Goal: Task Accomplishment & Management: Complete application form

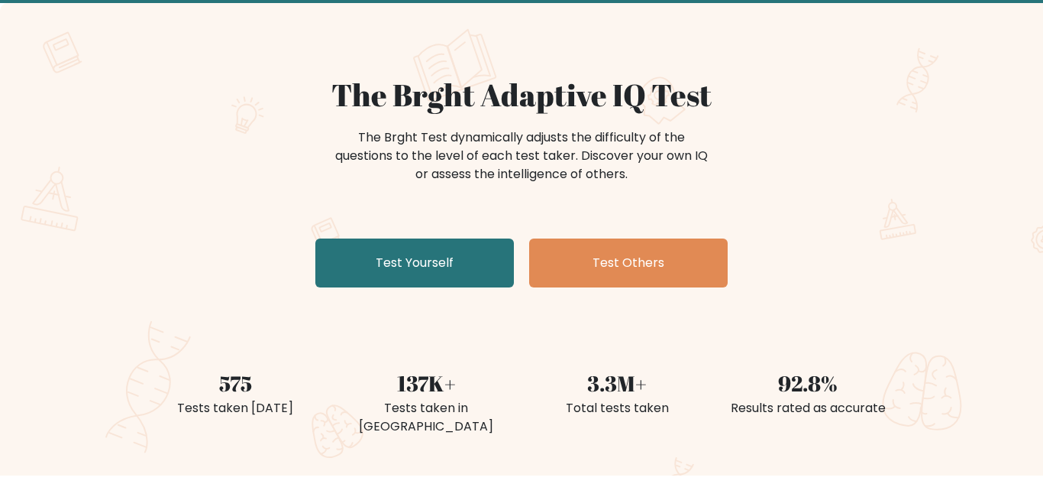
scroll to position [82, 0]
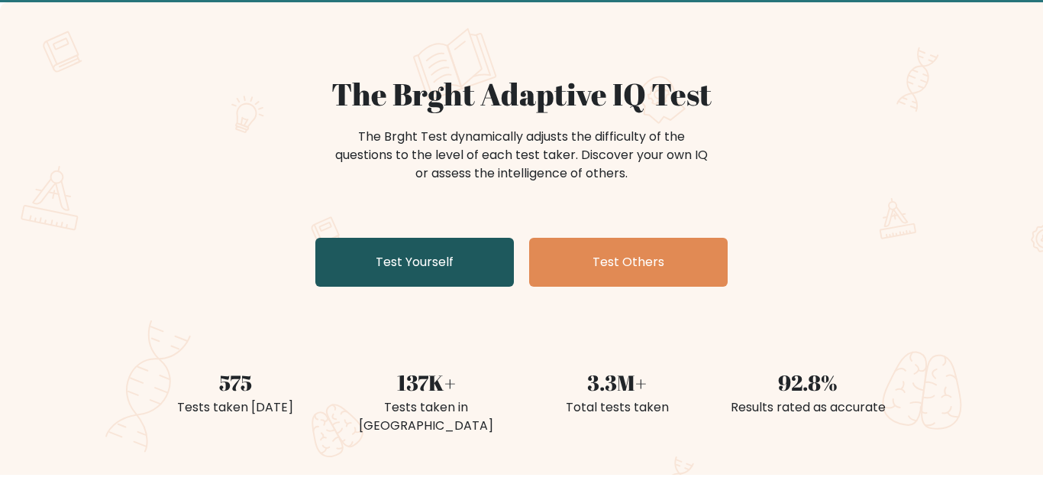
click at [461, 243] on link "Test Yourself" at bounding box center [414, 262] width 199 height 49
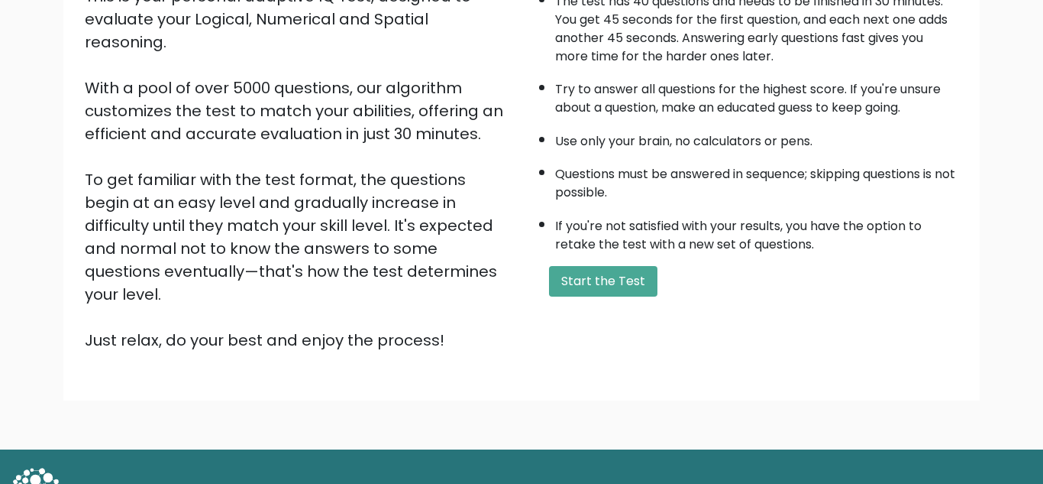
scroll to position [205, 0]
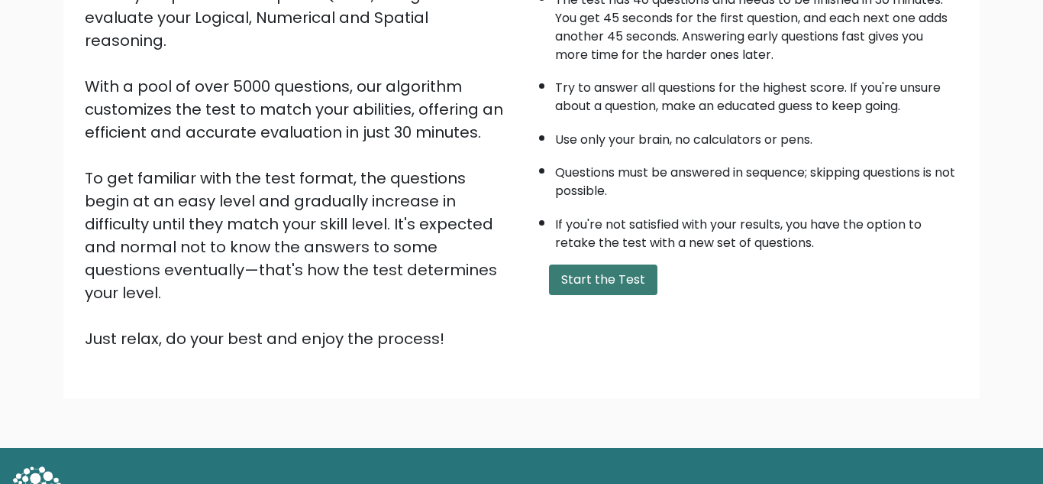
click at [571, 283] on button "Start the Test" at bounding box center [603, 279] width 108 height 31
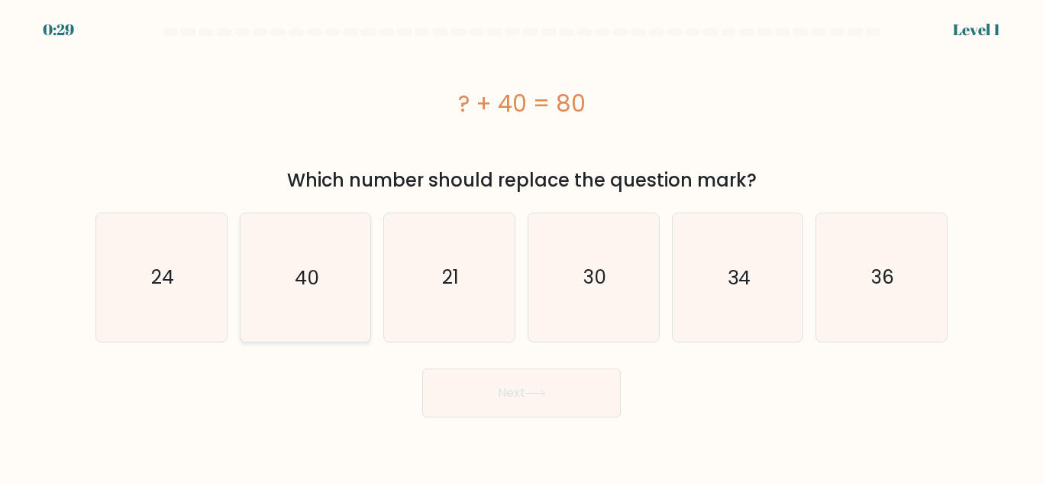
click at [324, 267] on icon "40" at bounding box center [305, 277] width 128 height 128
click at [522, 246] on input "b. 40" at bounding box center [522, 244] width 1 height 4
radio input "true"
click at [480, 376] on button "Next" at bounding box center [521, 392] width 199 height 49
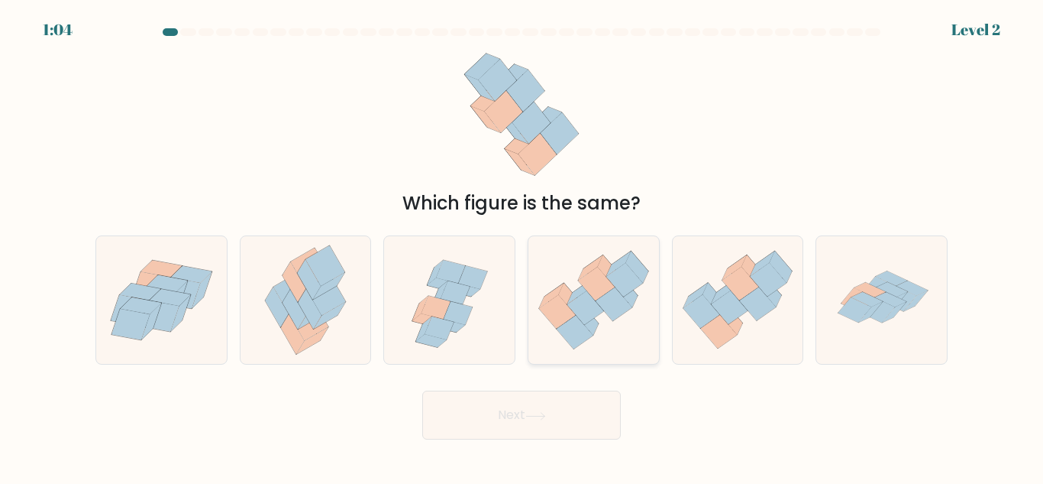
click at [607, 319] on icon at bounding box center [594, 300] width 131 height 112
click at [522, 246] on input "d." at bounding box center [522, 244] width 1 height 4
radio input "true"
click at [562, 403] on button "Next" at bounding box center [521, 414] width 199 height 49
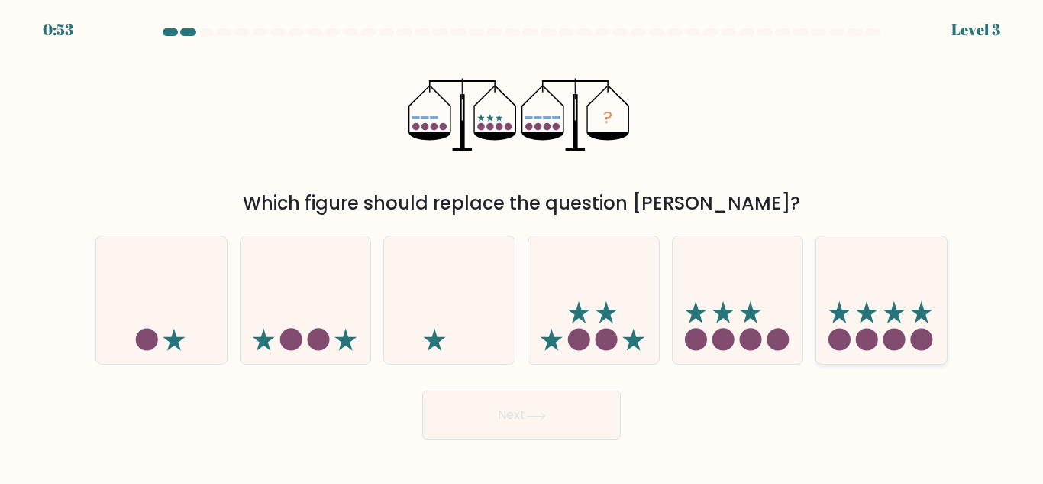
click at [865, 348] on circle at bounding box center [867, 339] width 22 height 22
click at [522, 246] on input "f." at bounding box center [522, 244] width 1 height 4
radio input "true"
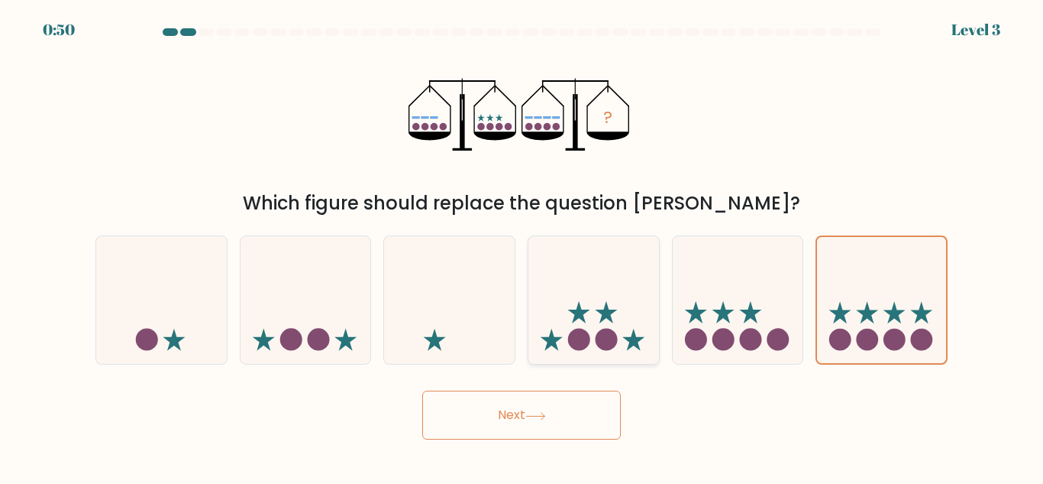
click at [575, 276] on icon at bounding box center [594, 300] width 131 height 108
click at [522, 246] on input "d." at bounding box center [522, 244] width 1 height 4
radio input "true"
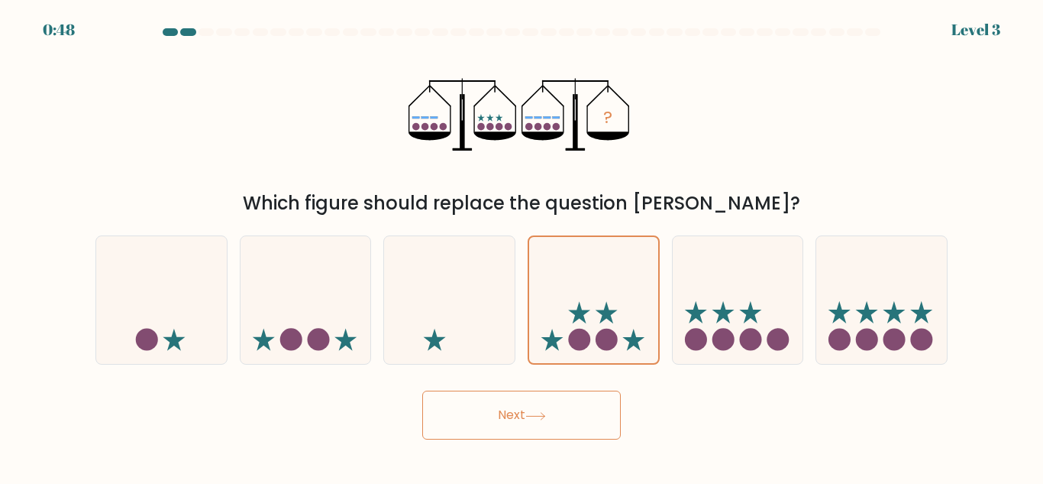
click at [526, 409] on button "Next" at bounding box center [521, 414] width 199 height 49
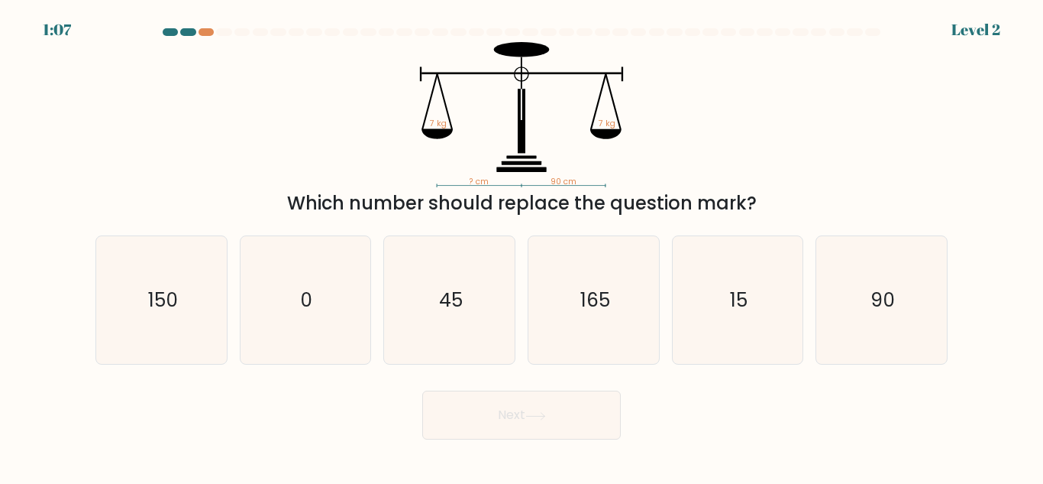
click at [371, 343] on div "b. 0" at bounding box center [306, 299] width 144 height 129
click at [480, 344] on icon "45" at bounding box center [450, 300] width 128 height 128
click at [522, 246] on input "c. 45" at bounding box center [522, 244] width 1 height 4
radio input "true"
click at [876, 282] on icon "90" at bounding box center [882, 300] width 128 height 128
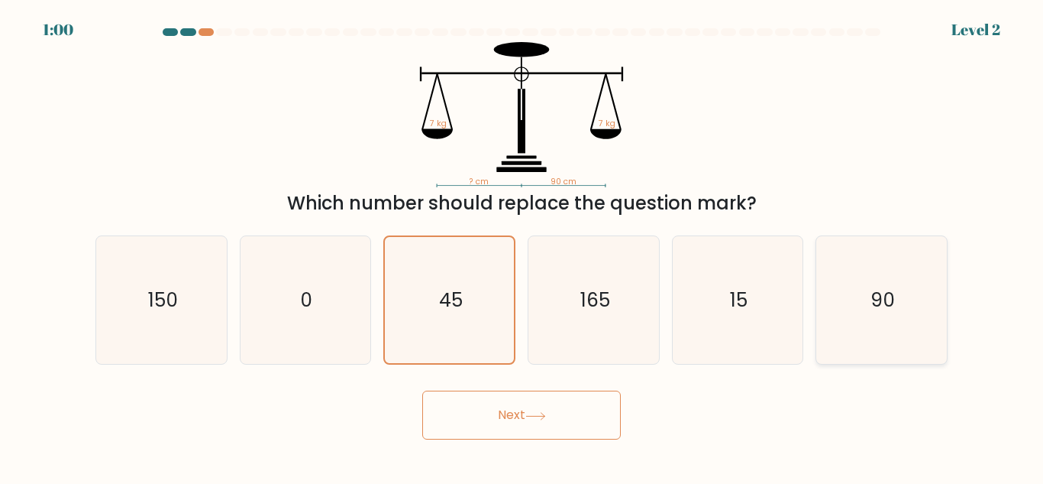
click at [522, 246] on input "f. 90" at bounding box center [522, 244] width 1 height 4
radio input "true"
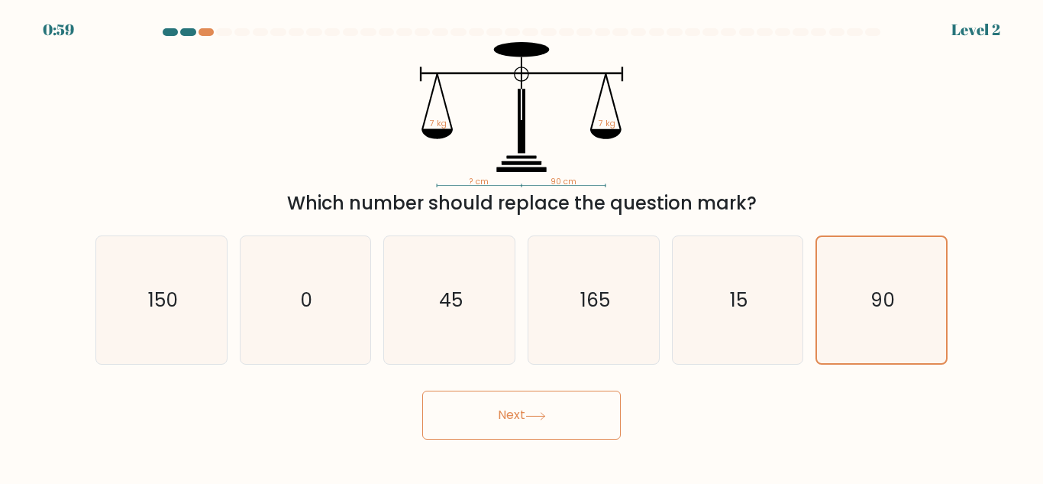
click at [515, 419] on button "Next" at bounding box center [521, 414] width 199 height 49
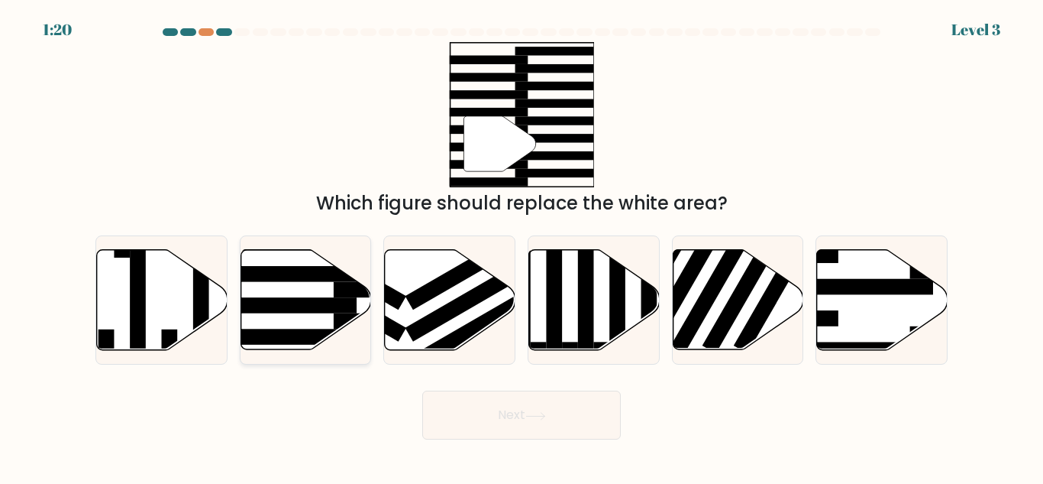
click at [318, 329] on rect at bounding box center [286, 337] width 142 height 16
click at [522, 246] on input "b." at bounding box center [522, 244] width 1 height 4
radio input "true"
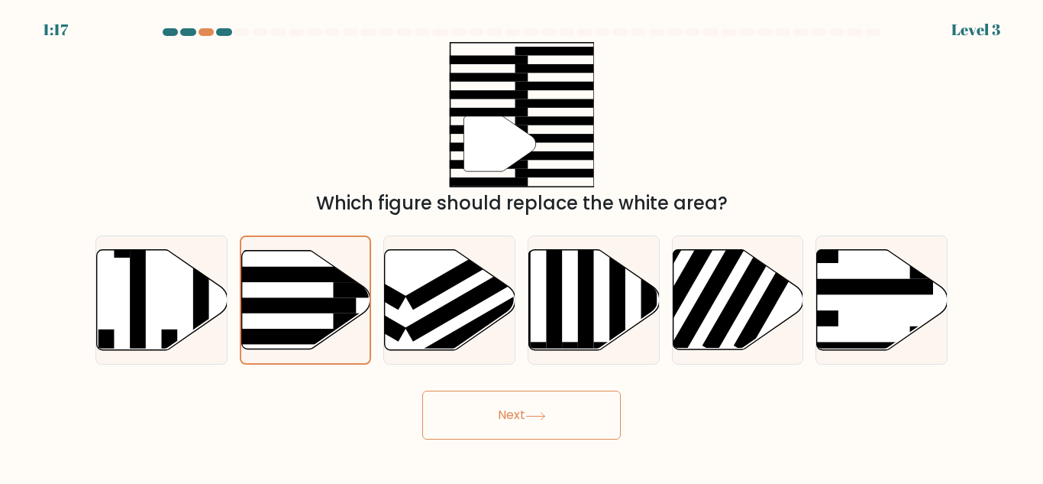
click at [598, 425] on button "Next" at bounding box center [521, 414] width 199 height 49
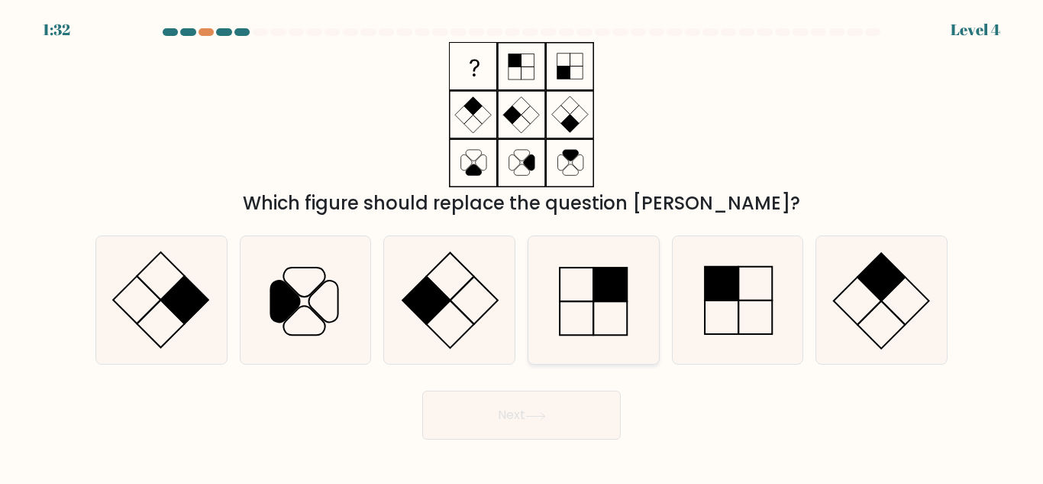
click at [616, 293] on rect at bounding box center [611, 284] width 34 height 34
click at [522, 246] on input "d." at bounding box center [522, 244] width 1 height 4
radio input "true"
click at [584, 428] on button "Next" at bounding box center [521, 414] width 199 height 49
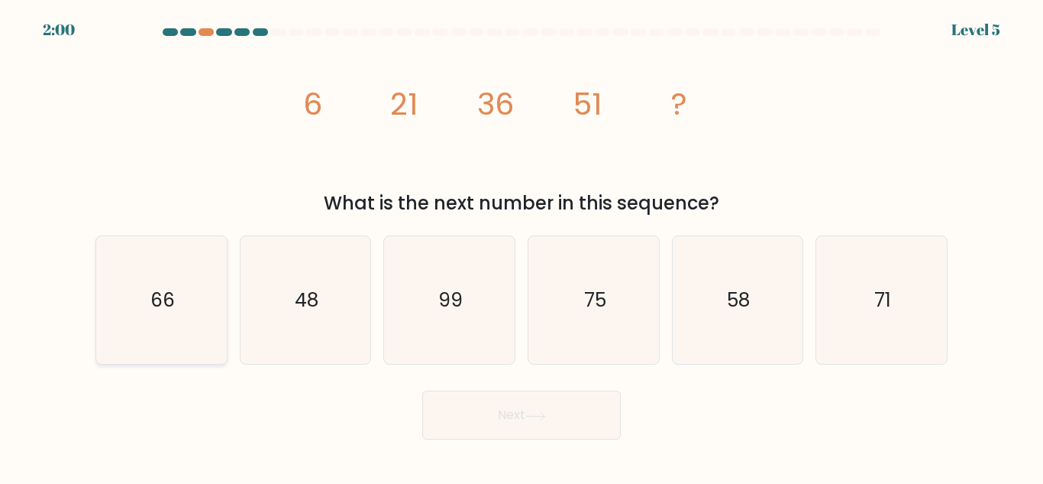
click at [177, 338] on icon "66" at bounding box center [162, 300] width 128 height 128
click at [522, 246] on input "a. 66" at bounding box center [522, 244] width 1 height 4
radio input "true"
click at [542, 427] on button "Next" at bounding box center [521, 414] width 199 height 49
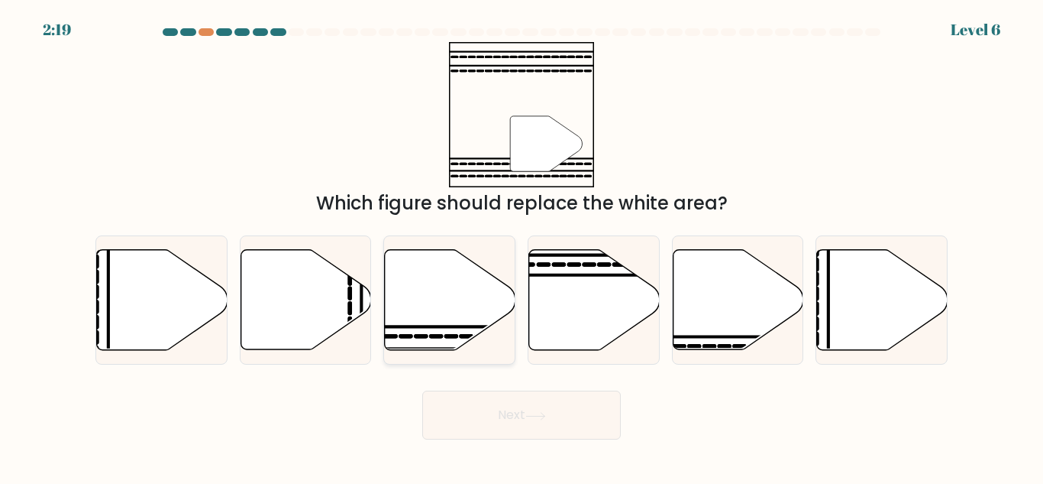
click at [444, 297] on icon at bounding box center [450, 300] width 131 height 100
click at [522, 246] on input "c." at bounding box center [522, 244] width 1 height 4
radio input "true"
click at [461, 412] on button "Next" at bounding box center [521, 414] width 199 height 49
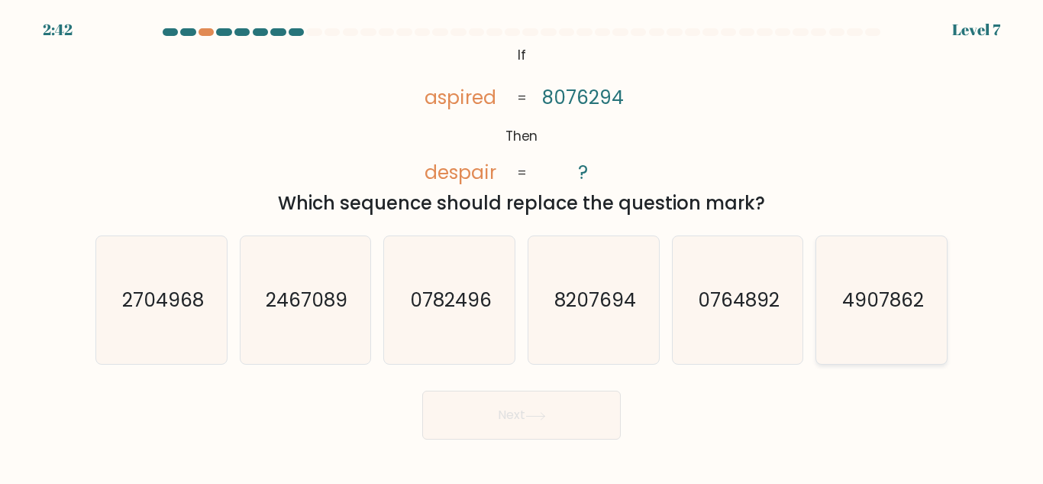
click at [912, 322] on icon "4907862" at bounding box center [882, 300] width 128 height 128
click at [522, 246] on input "f. 4907862" at bounding box center [522, 244] width 1 height 4
radio input "true"
click at [522, 415] on button "Next" at bounding box center [521, 414] width 199 height 49
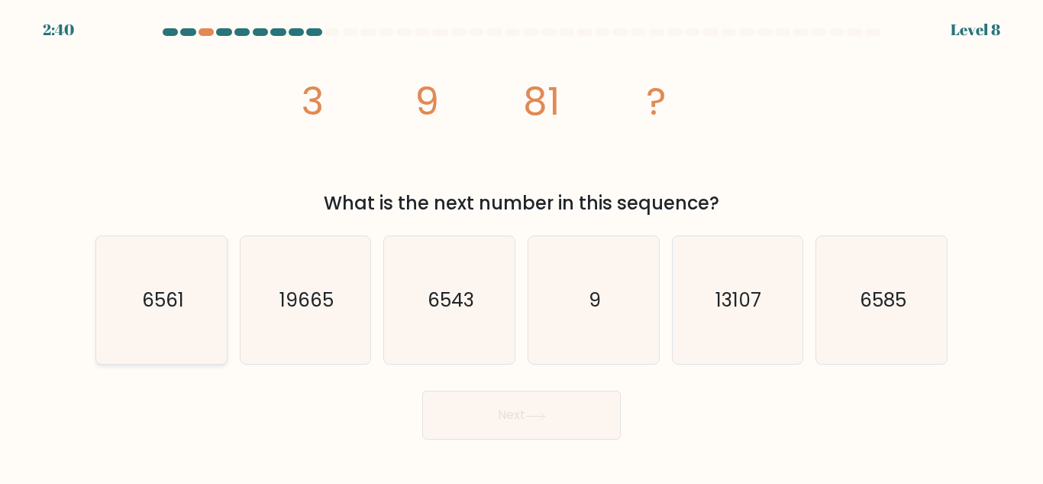
click at [192, 312] on icon "6561" at bounding box center [162, 300] width 128 height 128
click at [522, 246] on input "a. 6561" at bounding box center [522, 244] width 1 height 4
radio input "true"
click at [460, 410] on button "Next" at bounding box center [521, 414] width 199 height 49
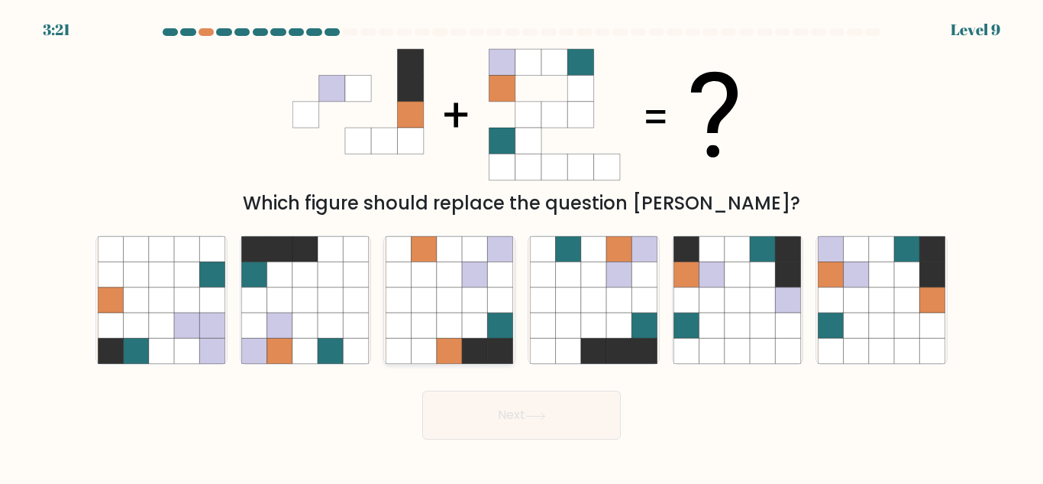
click at [503, 342] on icon at bounding box center [500, 350] width 25 height 25
click at [522, 246] on input "c." at bounding box center [522, 244] width 1 height 4
radio input "true"
click at [521, 465] on body "3:21 Level 9" at bounding box center [521, 242] width 1043 height 484
click at [519, 412] on button "Next" at bounding box center [521, 414] width 199 height 49
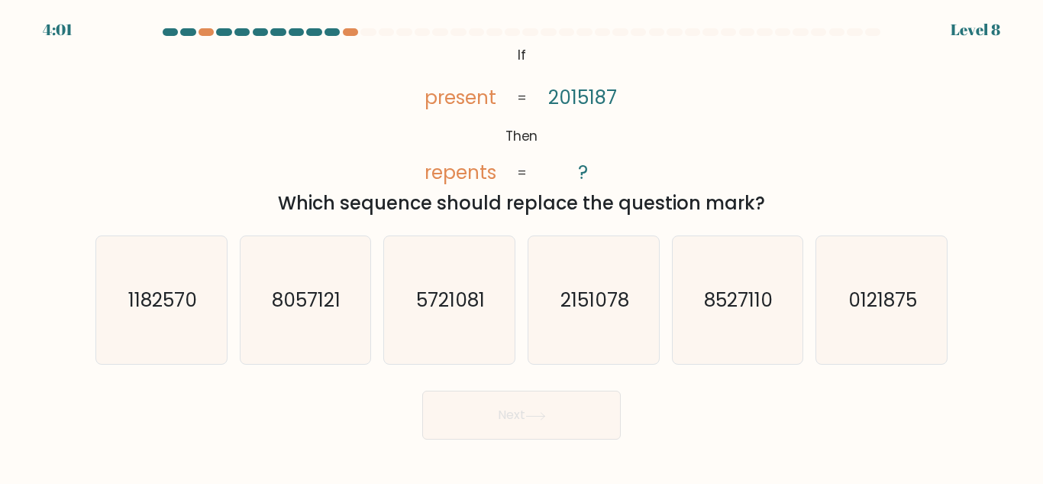
click at [873, 32] on div at bounding box center [872, 32] width 15 height 8
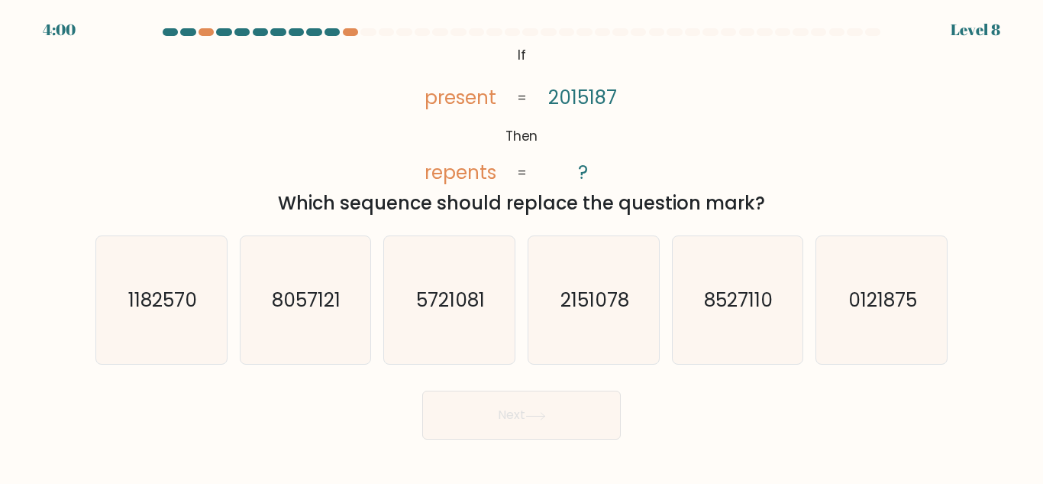
click at [873, 32] on div at bounding box center [872, 32] width 15 height 8
click at [435, 310] on text "5721081" at bounding box center [450, 299] width 69 height 27
click at [522, 246] on input "c. 5721081" at bounding box center [522, 244] width 1 height 4
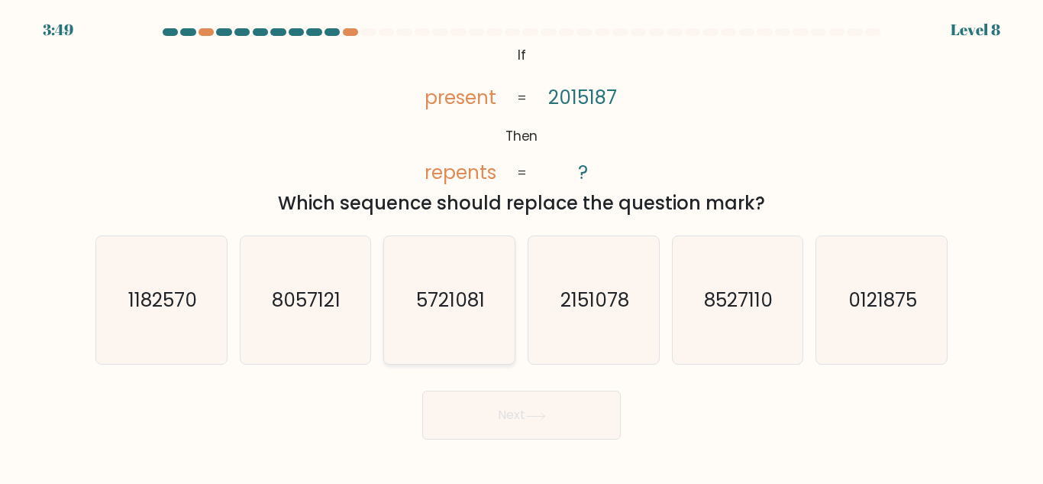
radio input "true"
click at [629, 319] on icon "2151078" at bounding box center [594, 300] width 128 height 128
click at [522, 246] on input "d. 2151078" at bounding box center [522, 244] width 1 height 4
radio input "true"
click at [855, 331] on icon "0121875" at bounding box center [882, 300] width 128 height 128
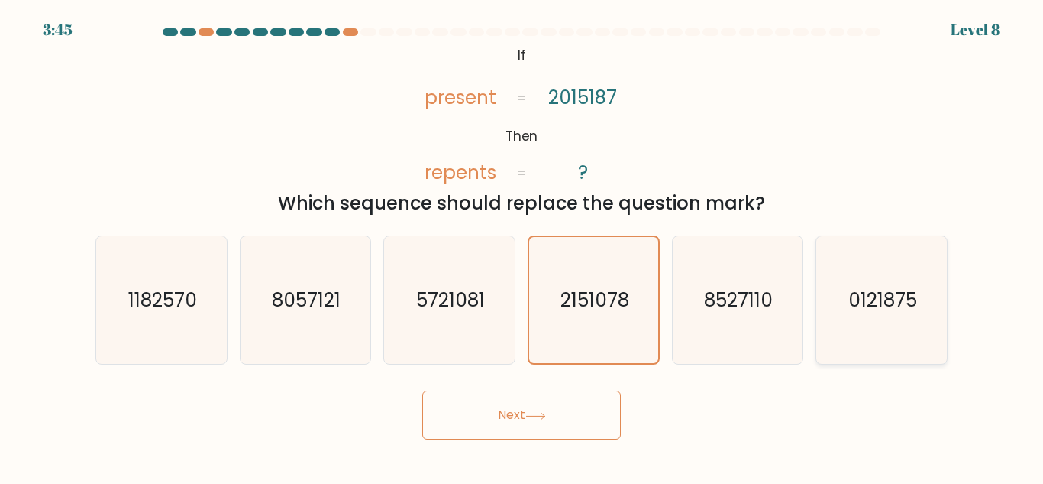
click at [522, 246] on input "f. 0121875" at bounding box center [522, 244] width 1 height 4
radio input "true"
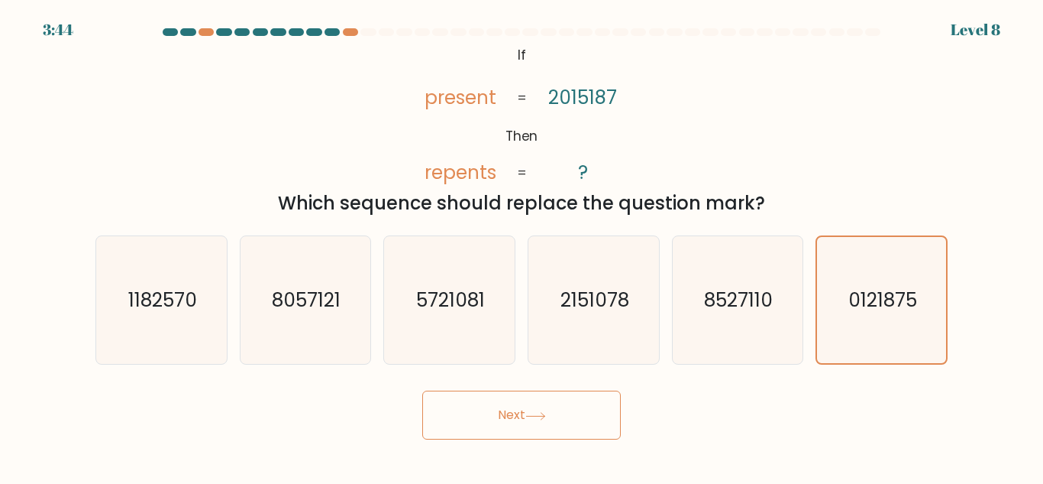
click at [497, 403] on button "Next" at bounding box center [521, 414] width 199 height 49
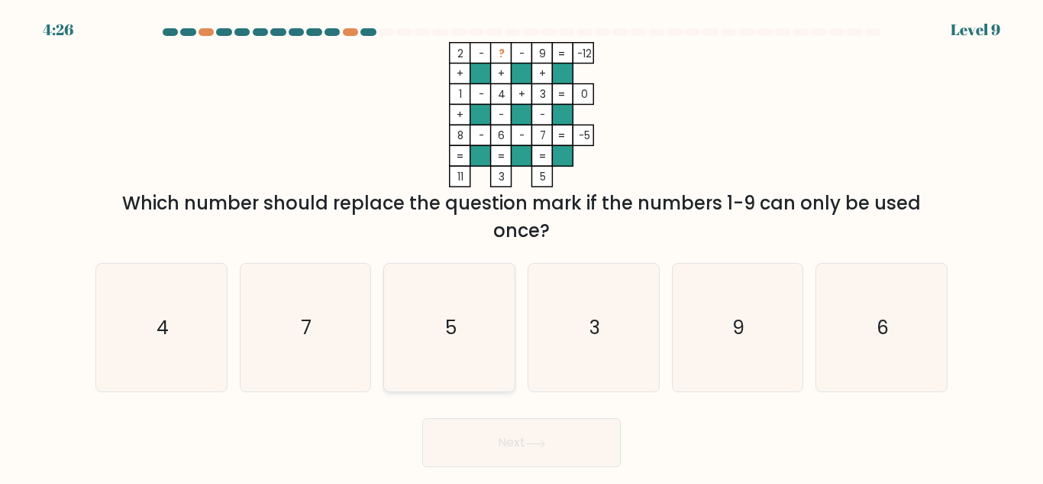
click at [467, 366] on icon "5" at bounding box center [450, 328] width 128 height 128
click at [522, 246] on input "c. 5" at bounding box center [522, 244] width 1 height 4
radio input "true"
click at [487, 414] on div "Next" at bounding box center [521, 438] width 871 height 57
click at [483, 442] on button "Next" at bounding box center [521, 442] width 199 height 49
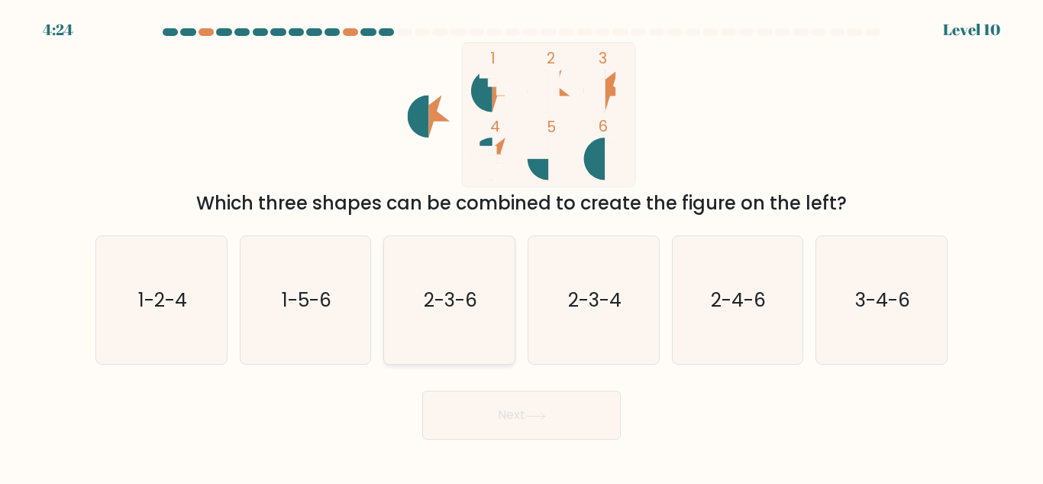
click at [480, 354] on icon "2-3-6" at bounding box center [450, 300] width 128 height 128
click at [522, 246] on input "c. 2-3-6" at bounding box center [522, 244] width 1 height 4
radio input "true"
click at [494, 406] on button "Next" at bounding box center [521, 414] width 199 height 49
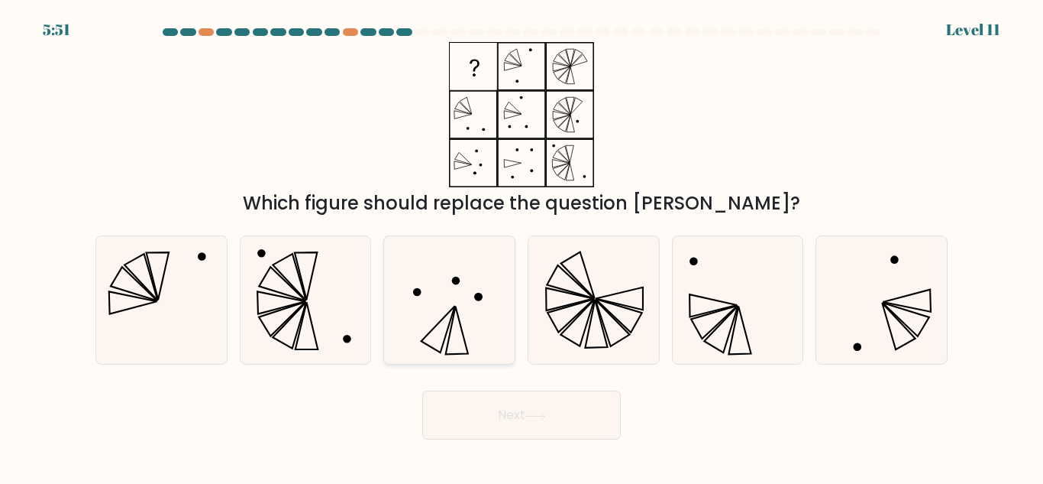
click at [467, 343] on icon at bounding box center [450, 300] width 128 height 128
click at [522, 246] on input "c." at bounding box center [522, 244] width 1 height 4
radio input "true"
click at [505, 427] on button "Next" at bounding box center [521, 414] width 199 height 49
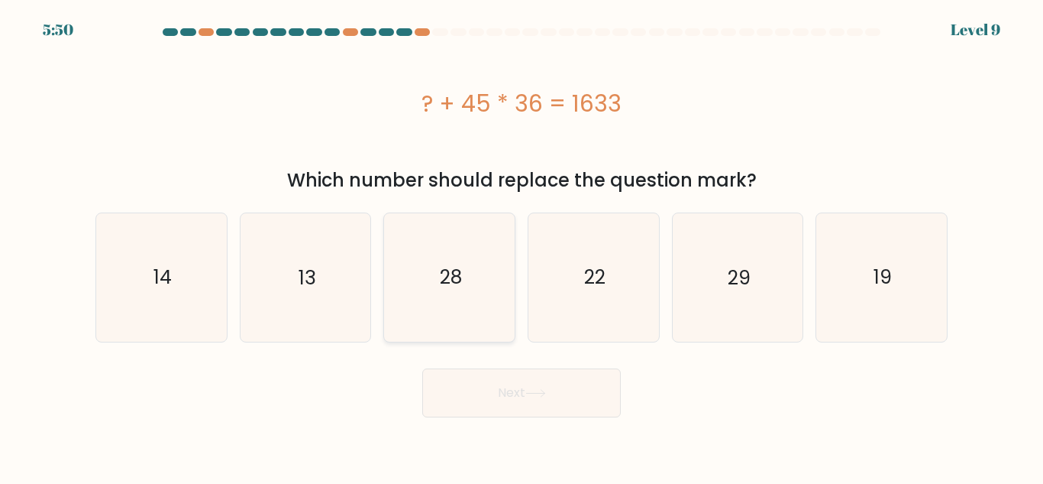
click at [485, 330] on icon "28" at bounding box center [450, 277] width 128 height 128
click at [522, 246] on input "c. 28" at bounding box center [522, 244] width 1 height 4
radio input "true"
click at [505, 391] on button "Next" at bounding box center [521, 392] width 199 height 49
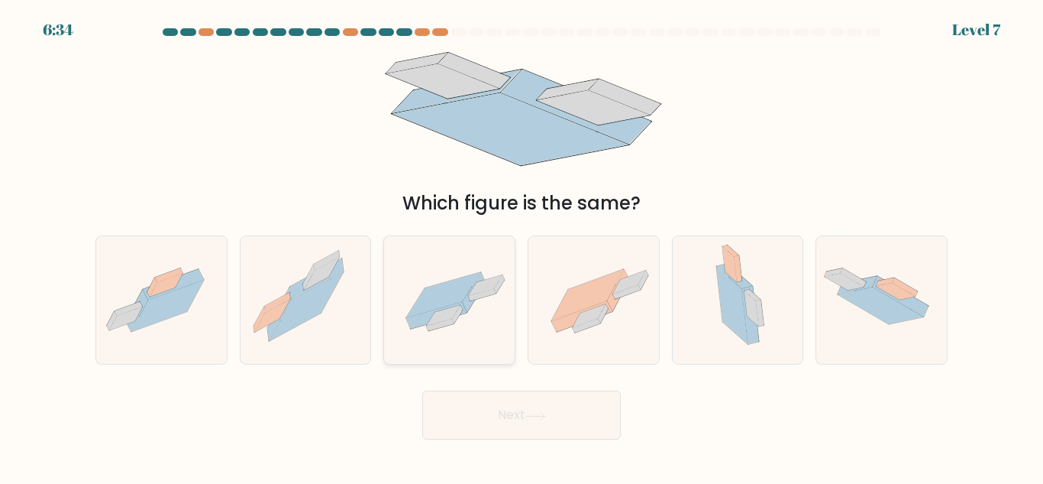
click at [478, 293] on icon at bounding box center [485, 284] width 34 height 21
click at [522, 246] on input "c." at bounding box center [522, 244] width 1 height 4
radio input "true"
click at [513, 425] on button "Next" at bounding box center [521, 414] width 199 height 49
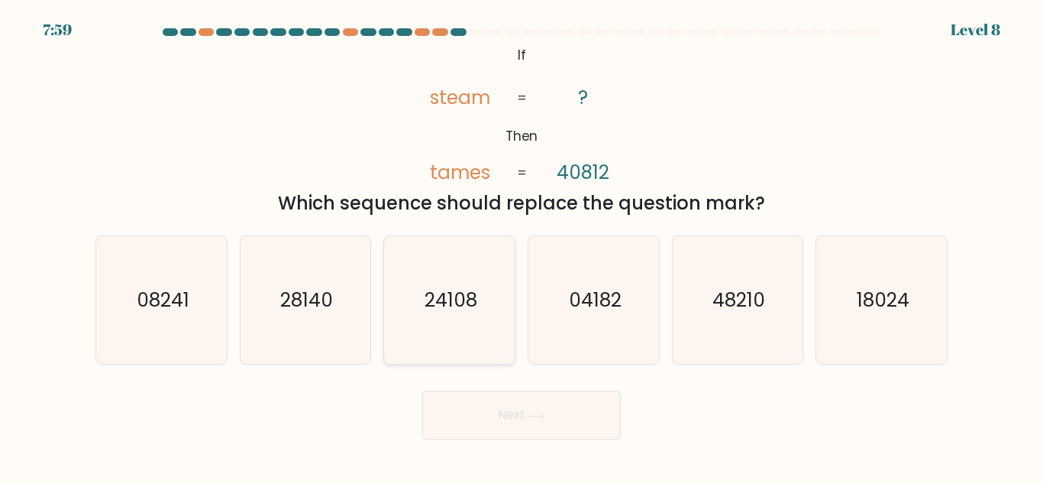
click at [477, 322] on icon "24108" at bounding box center [450, 300] width 128 height 128
click at [522, 246] on input "c. 24108" at bounding box center [522, 244] width 1 height 4
radio input "true"
click at [493, 421] on button "Next" at bounding box center [521, 414] width 199 height 49
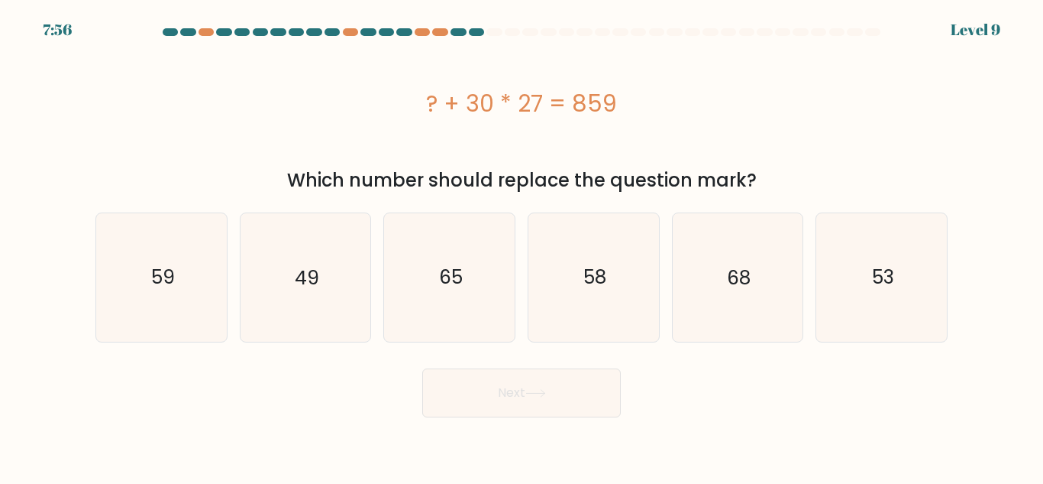
click at [486, 344] on form "a." at bounding box center [521, 222] width 1043 height 389
click at [477, 319] on icon "65" at bounding box center [450, 277] width 128 height 128
click at [522, 246] on input "c. 65" at bounding box center [522, 244] width 1 height 4
radio input "true"
click at [497, 399] on button "Next" at bounding box center [521, 392] width 199 height 49
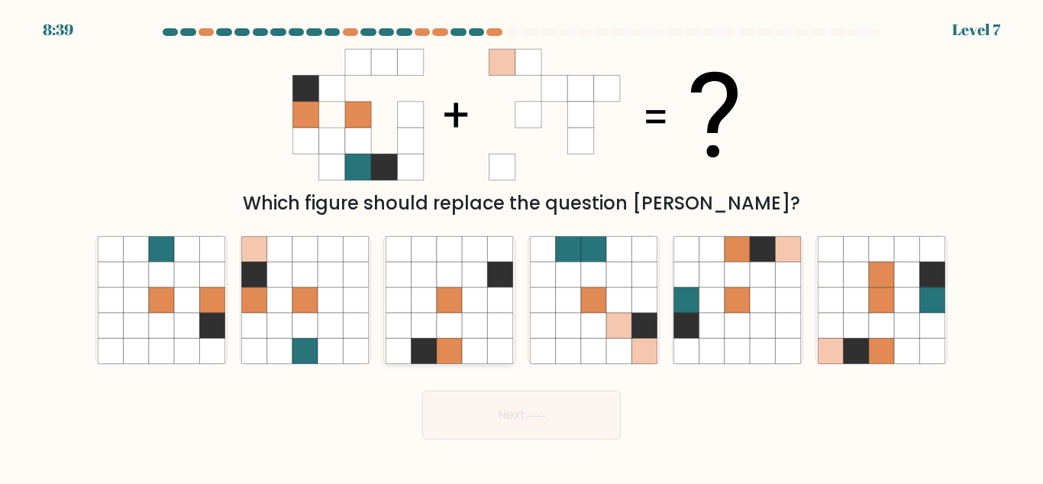
click at [428, 320] on icon at bounding box center [424, 324] width 25 height 25
click at [522, 246] on input "c." at bounding box center [522, 244] width 1 height 4
radio input "true"
click at [529, 405] on button "Next" at bounding box center [521, 414] width 199 height 49
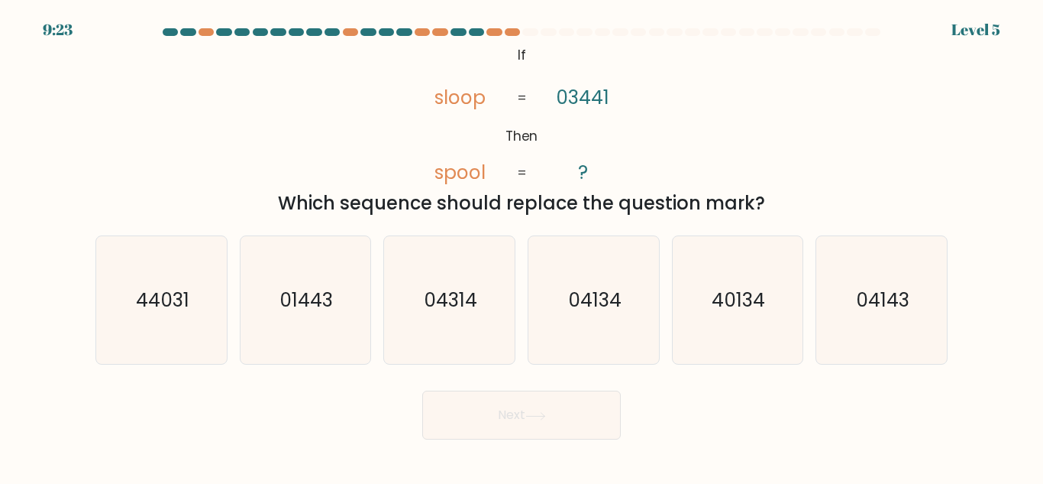
click at [540, 412] on icon at bounding box center [536, 416] width 21 height 8
click at [445, 299] on text "04314" at bounding box center [450, 299] width 53 height 27
click at [522, 246] on input "c. 04314" at bounding box center [522, 244] width 1 height 4
radio input "true"
click at [533, 418] on icon at bounding box center [536, 416] width 21 height 8
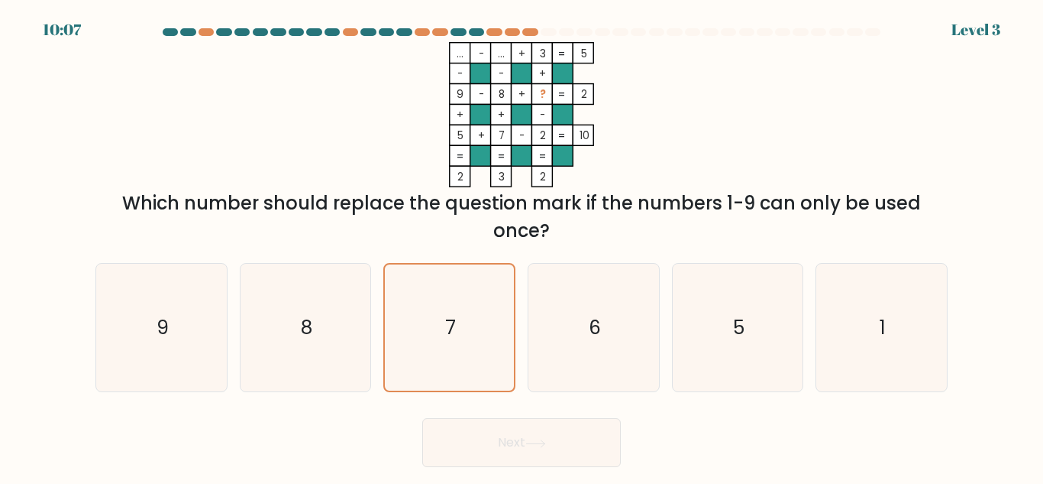
click at [525, 422] on button "Next" at bounding box center [521, 442] width 199 height 49
click at [535, 429] on button "Next" at bounding box center [521, 442] width 199 height 49
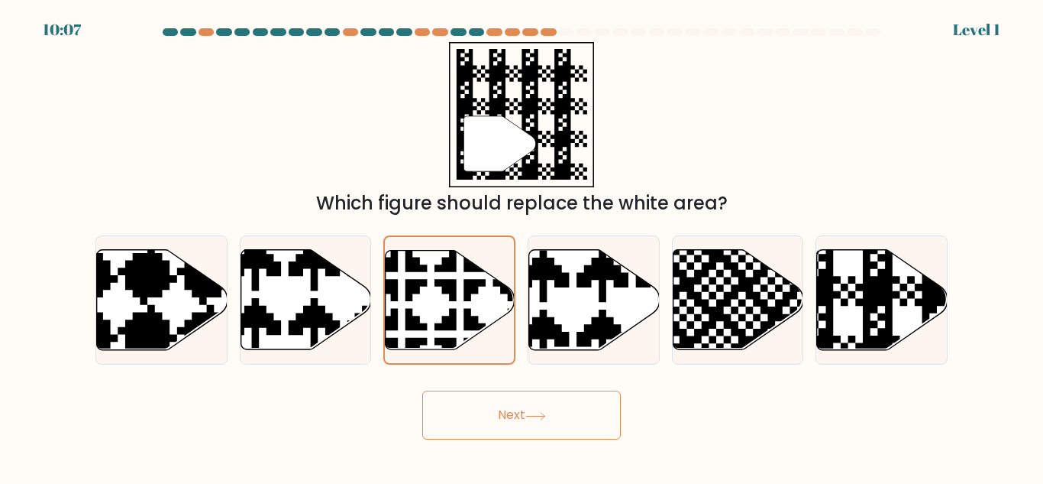
click at [532, 433] on button "Next" at bounding box center [521, 414] width 199 height 49
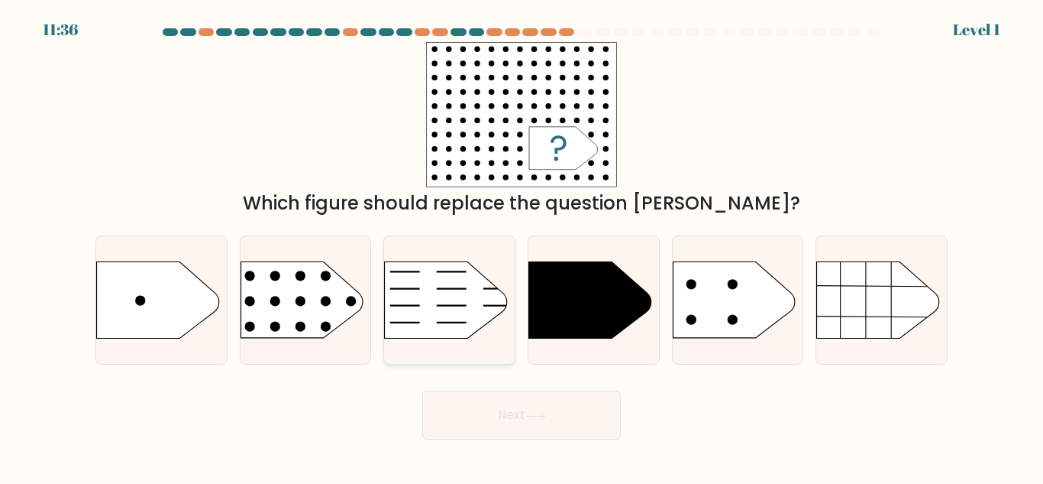
click at [442, 334] on icon at bounding box center [446, 300] width 122 height 76
click at [522, 246] on input "c." at bounding box center [522, 244] width 1 height 4
radio input "true"
click at [522, 438] on button "Next" at bounding box center [521, 414] width 199 height 49
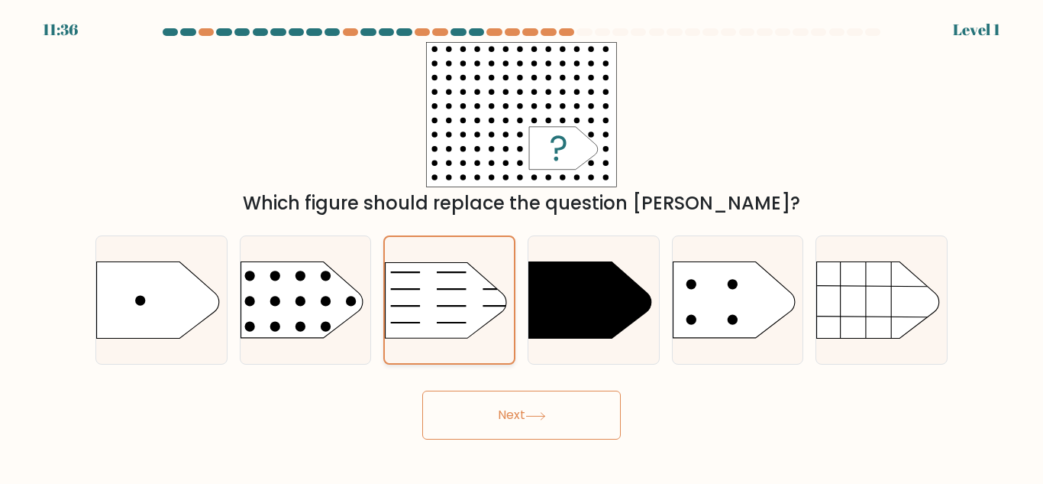
click at [438, 344] on div at bounding box center [449, 299] width 132 height 129
click at [522, 246] on input "c." at bounding box center [522, 244] width 1 height 4
click at [521, 438] on button "Next" at bounding box center [521, 414] width 199 height 49
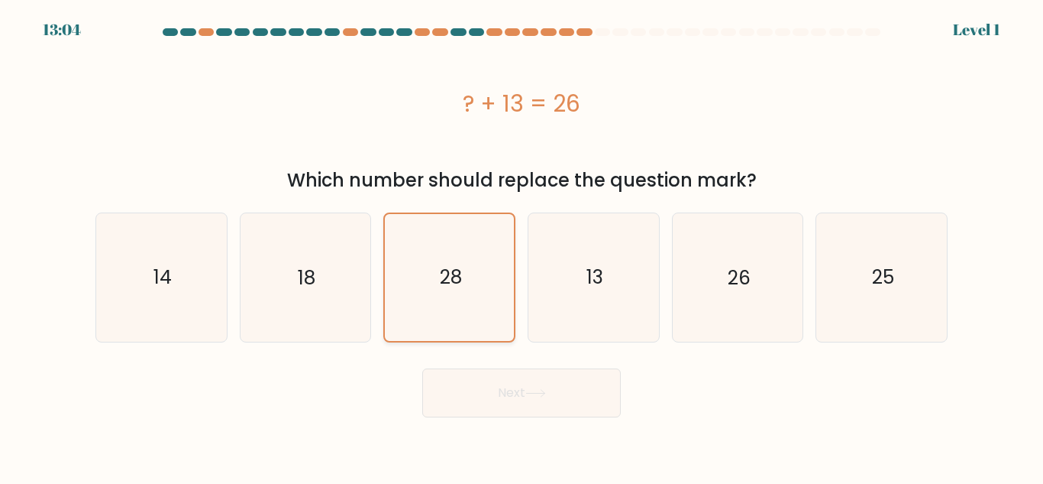
click at [427, 328] on icon "28" at bounding box center [450, 277] width 126 height 126
click at [522, 246] on input "c. 28" at bounding box center [522, 244] width 1 height 4
click at [529, 440] on body "13:04 Level 1" at bounding box center [521, 242] width 1043 height 484
click at [435, 335] on icon "28" at bounding box center [450, 277] width 126 height 126
click at [522, 246] on input "c. 28" at bounding box center [522, 244] width 1 height 4
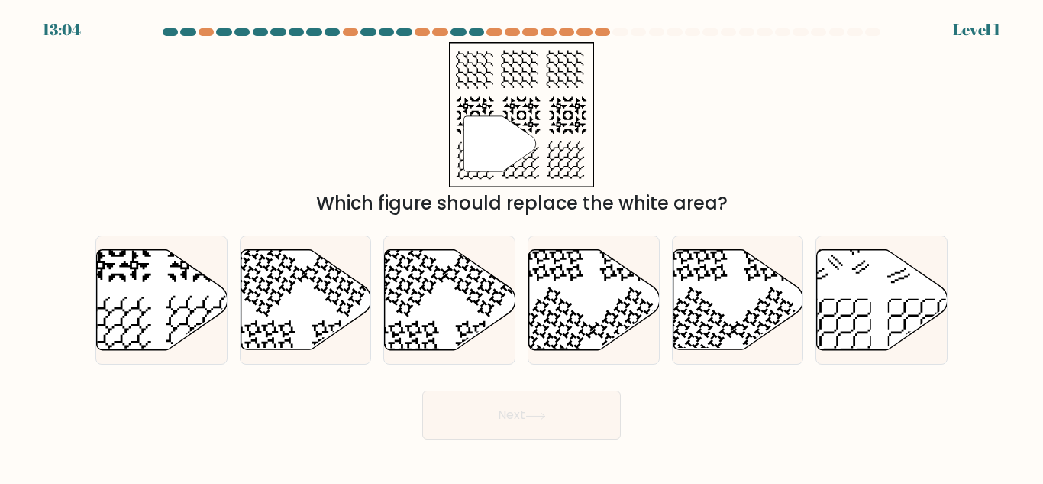
click at [433, 317] on icon at bounding box center [450, 300] width 131 height 100
click at [534, 431] on button "Next" at bounding box center [521, 414] width 199 height 49
click at [428, 317] on icon at bounding box center [450, 300] width 131 height 100
click at [528, 429] on button "Next" at bounding box center [521, 414] width 199 height 49
click at [421, 314] on icon at bounding box center [450, 300] width 131 height 100
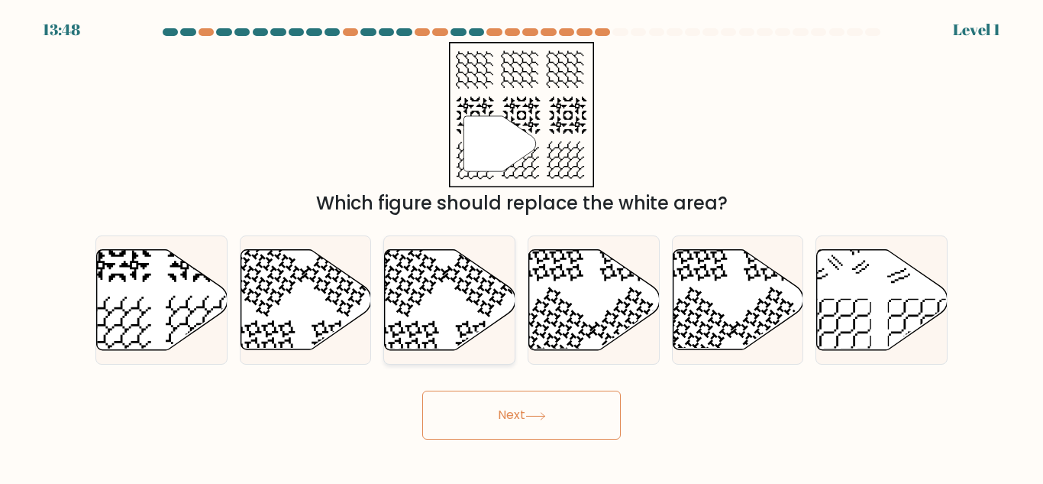
click at [403, 270] on icon at bounding box center [450, 300] width 131 height 100
click at [522, 246] on input "c." at bounding box center [522, 244] width 1 height 4
radio input "true"
click at [489, 428] on button "Next" at bounding box center [521, 414] width 199 height 49
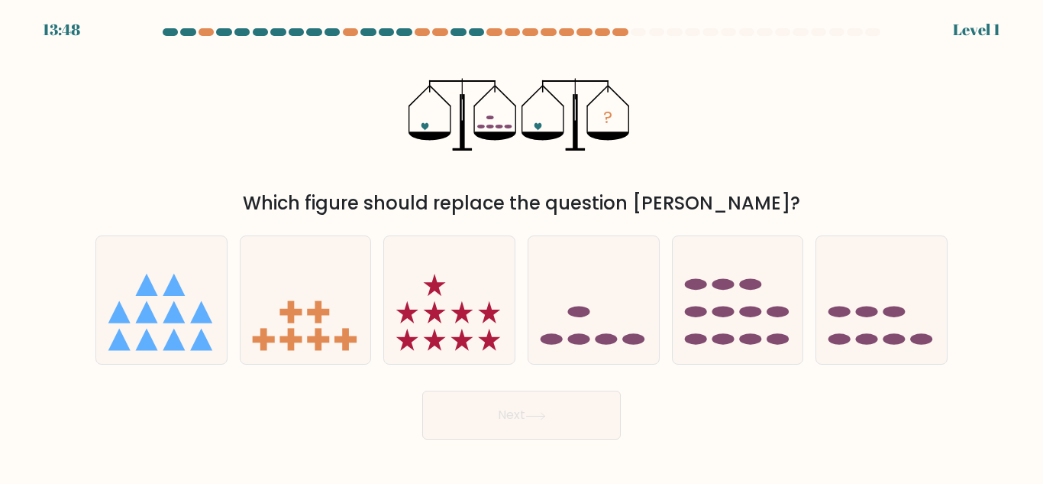
click at [500, 400] on button "Next" at bounding box center [521, 414] width 199 height 49
click at [419, 292] on icon at bounding box center [449, 300] width 131 height 108
click at [503, 422] on button "Next" at bounding box center [521, 414] width 199 height 49
click at [421, 262] on icon at bounding box center [449, 300] width 131 height 108
click at [425, 280] on icon at bounding box center [449, 300] width 131 height 108
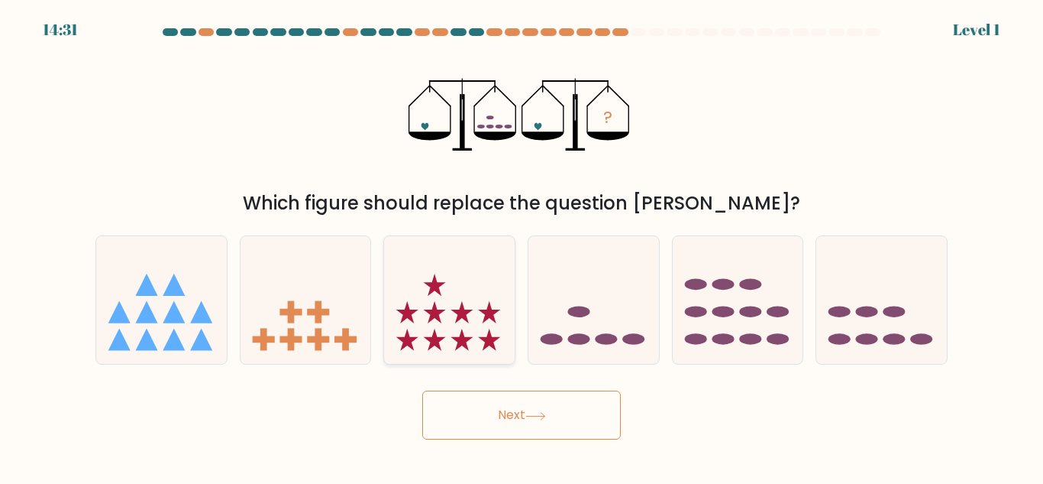
click at [497, 396] on button "Next" at bounding box center [521, 414] width 199 height 49
click at [427, 268] on icon at bounding box center [449, 300] width 131 height 108
click at [428, 275] on icon at bounding box center [449, 300] width 131 height 108
click at [522, 246] on input "c." at bounding box center [522, 244] width 1 height 4
radio input "true"
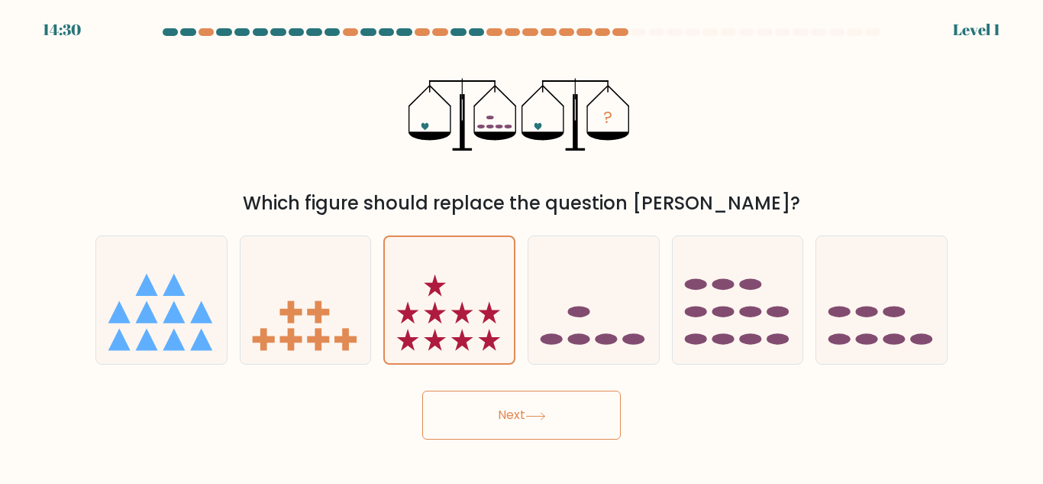
click at [510, 402] on button "Next" at bounding box center [521, 414] width 199 height 49
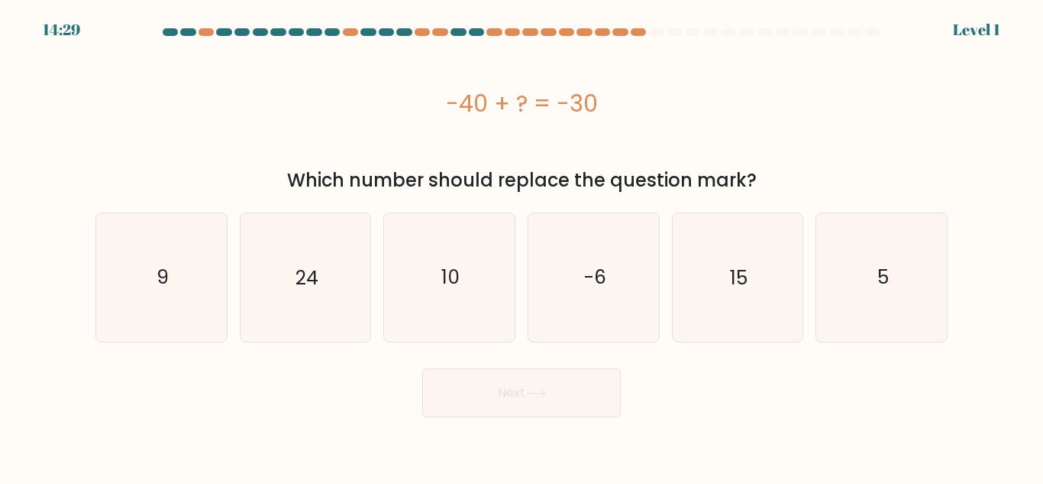
click at [517, 414] on button "Next" at bounding box center [521, 392] width 199 height 49
click at [426, 286] on icon "10" at bounding box center [450, 277] width 128 height 128
click at [417, 269] on icon "10" at bounding box center [450, 277] width 128 height 128
click at [420, 271] on icon "10" at bounding box center [450, 277] width 128 height 128
click at [522, 246] on input "c. 10" at bounding box center [522, 244] width 1 height 4
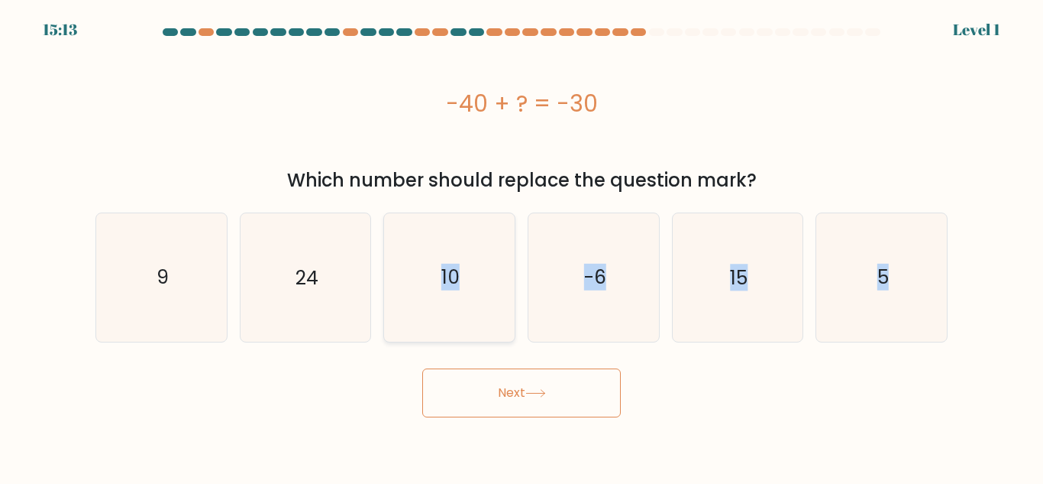
radio input "true"
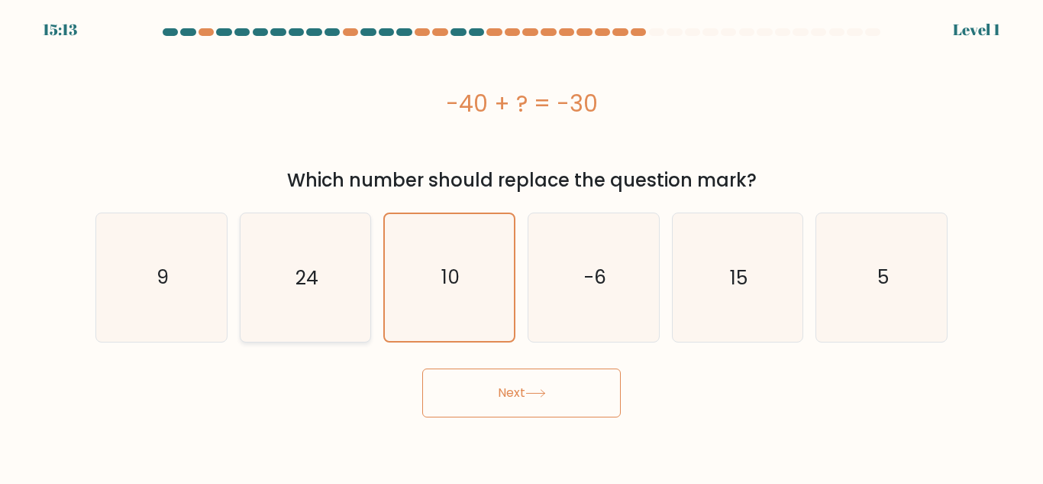
click at [319, 322] on icon "24" at bounding box center [305, 277] width 128 height 128
click at [522, 246] on input "b. 24" at bounding box center [522, 244] width 1 height 4
radio input "true"
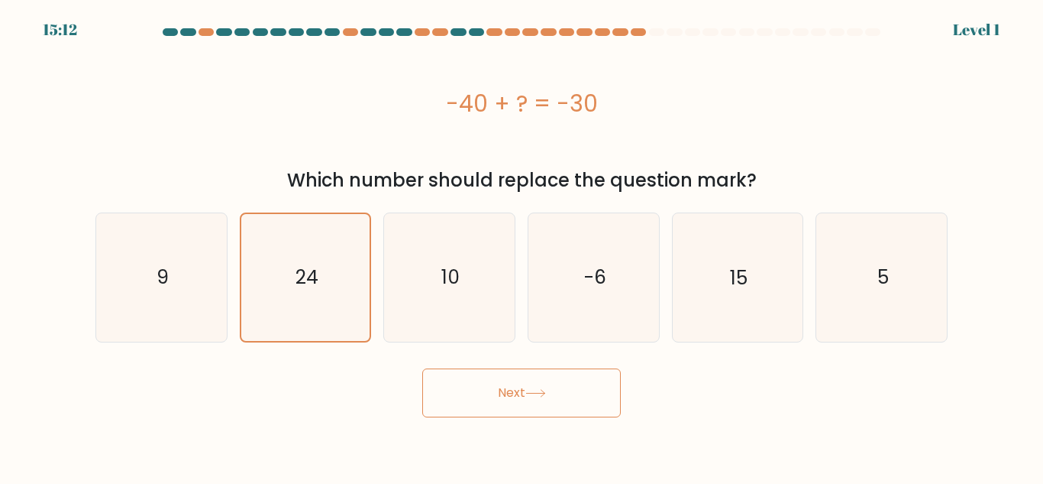
click at [548, 413] on button "Next" at bounding box center [521, 392] width 199 height 49
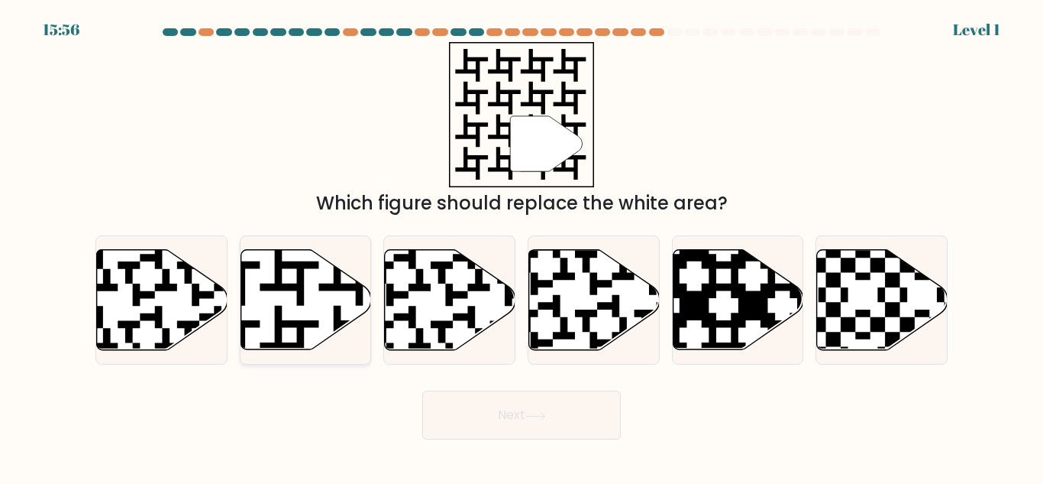
click at [267, 301] on icon at bounding box center [306, 300] width 131 height 100
click at [522, 246] on input "b." at bounding box center [522, 244] width 1 height 4
radio input "true"
click at [589, 411] on button "Next" at bounding box center [521, 414] width 199 height 49
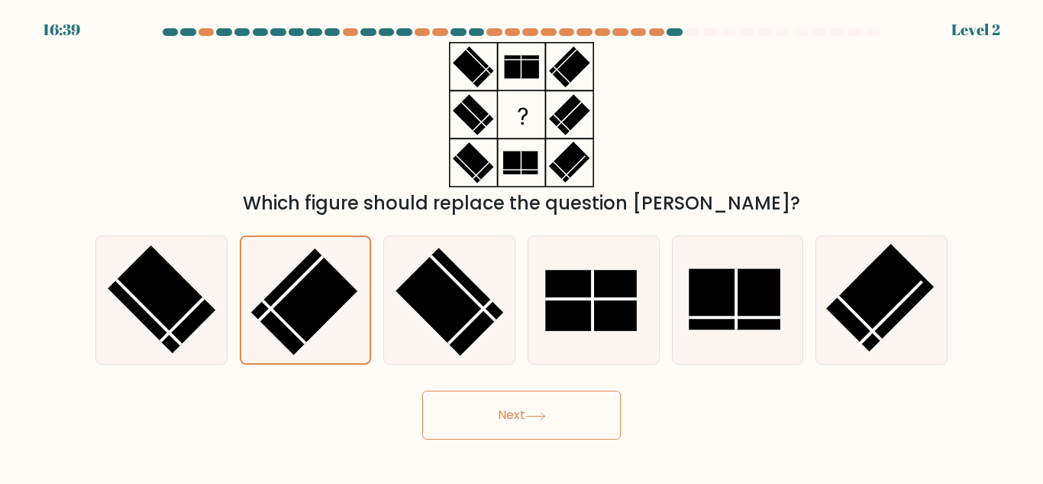
click at [584, 425] on button "Next" at bounding box center [521, 414] width 199 height 49
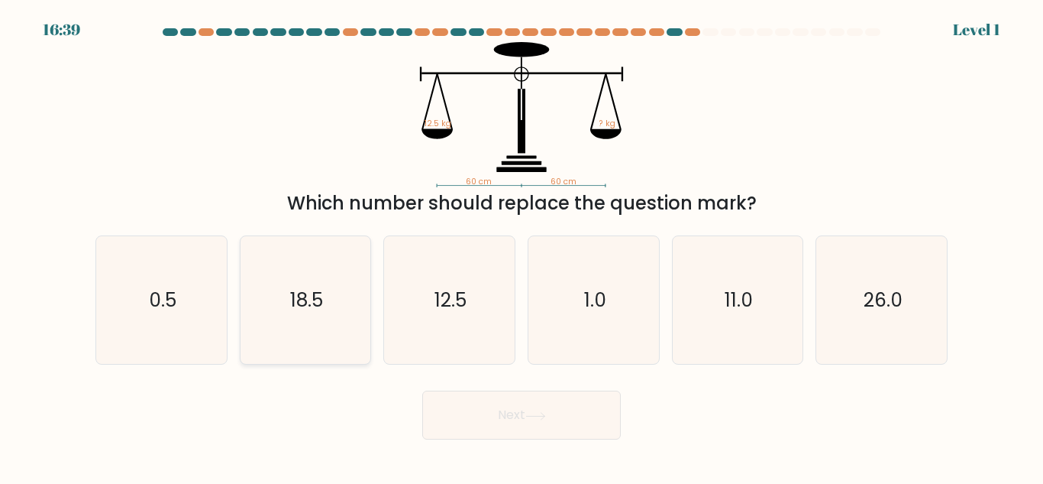
click at [270, 312] on icon "18.5" at bounding box center [305, 300] width 128 height 128
click at [522, 246] on input "b. 18.5" at bounding box center [522, 244] width 1 height 4
radio input "true"
click at [578, 426] on button "Next" at bounding box center [521, 414] width 199 height 49
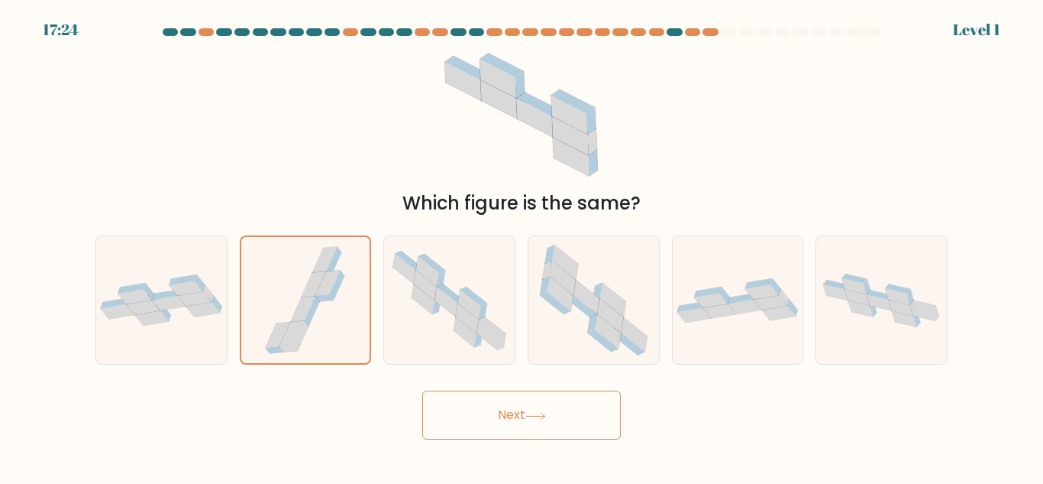
click at [571, 417] on button "Next" at bounding box center [521, 414] width 199 height 49
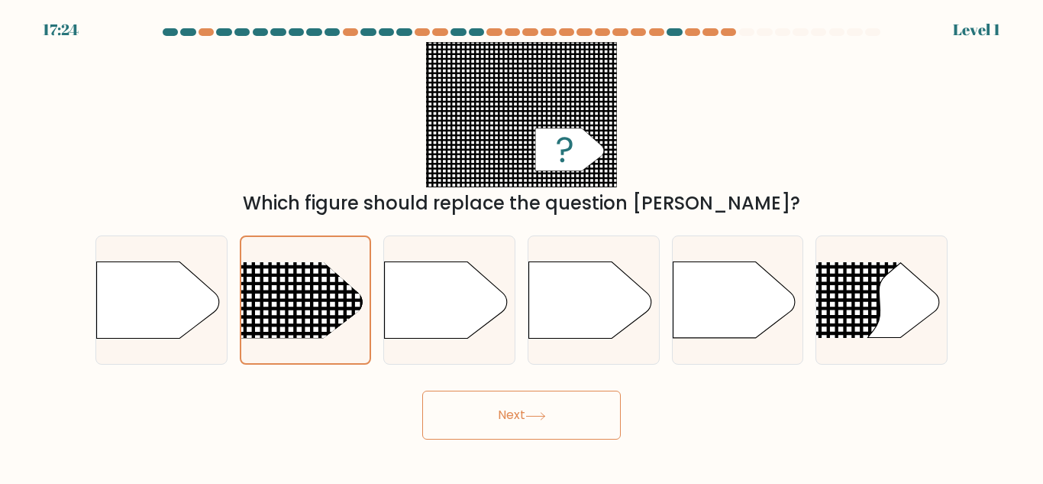
click at [558, 423] on button "Next" at bounding box center [521, 414] width 199 height 49
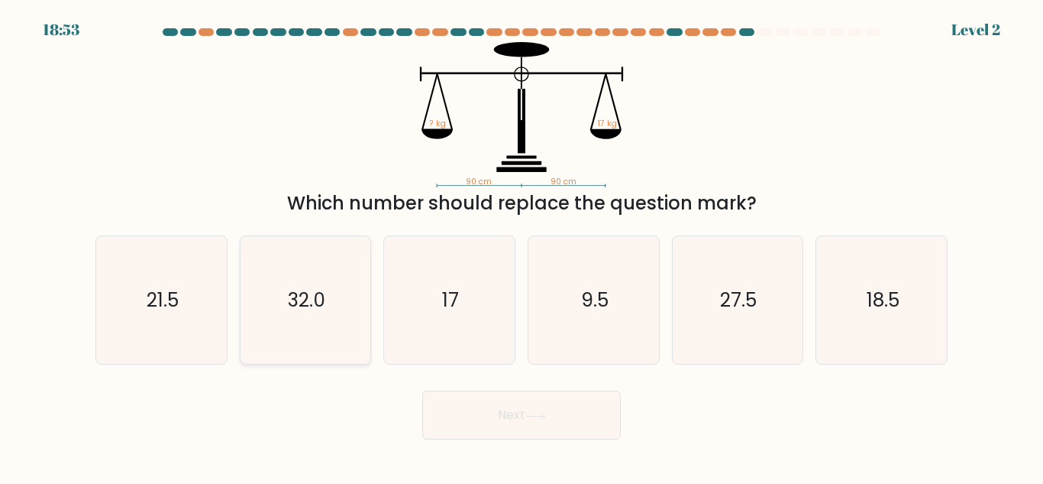
click at [273, 298] on icon "32.0" at bounding box center [305, 300] width 128 height 128
click at [522, 246] on input "b. 32.0" at bounding box center [522, 244] width 1 height 4
radio input "true"
click at [569, 421] on button "Next" at bounding box center [521, 414] width 199 height 49
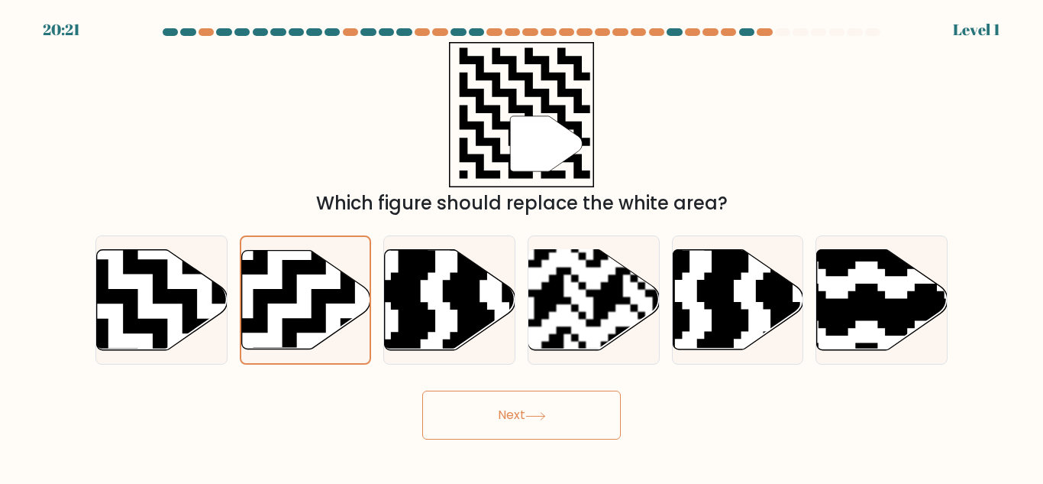
click at [564, 430] on button "Next" at bounding box center [521, 414] width 199 height 49
click at [268, 297] on icon at bounding box center [267, 245] width 234 height 234
click at [522, 246] on input "b." at bounding box center [522, 244] width 1 height 4
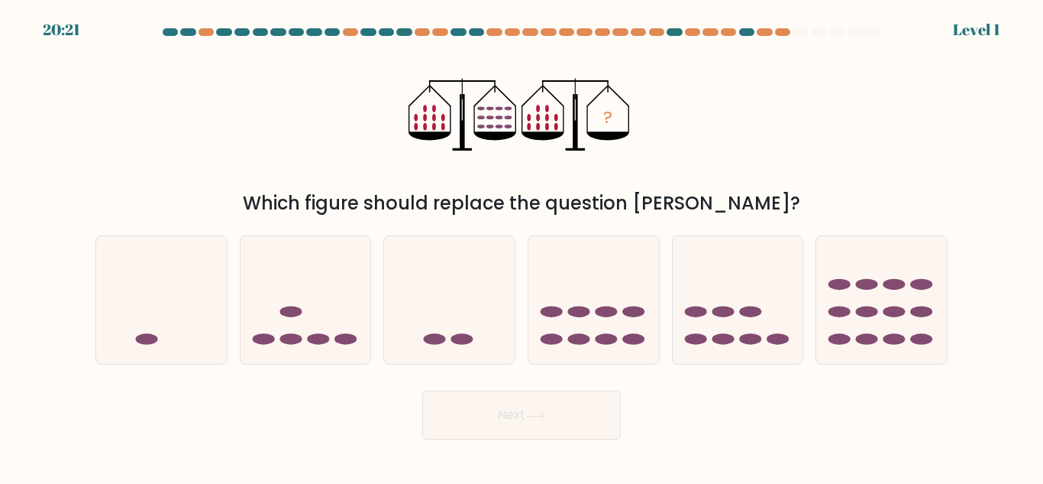
click at [569, 427] on button "Next" at bounding box center [521, 414] width 199 height 49
click at [268, 297] on icon at bounding box center [306, 300] width 131 height 108
click at [522, 246] on input "b." at bounding box center [522, 244] width 1 height 4
radio input "true"
click at [565, 421] on button "Next" at bounding box center [521, 414] width 199 height 49
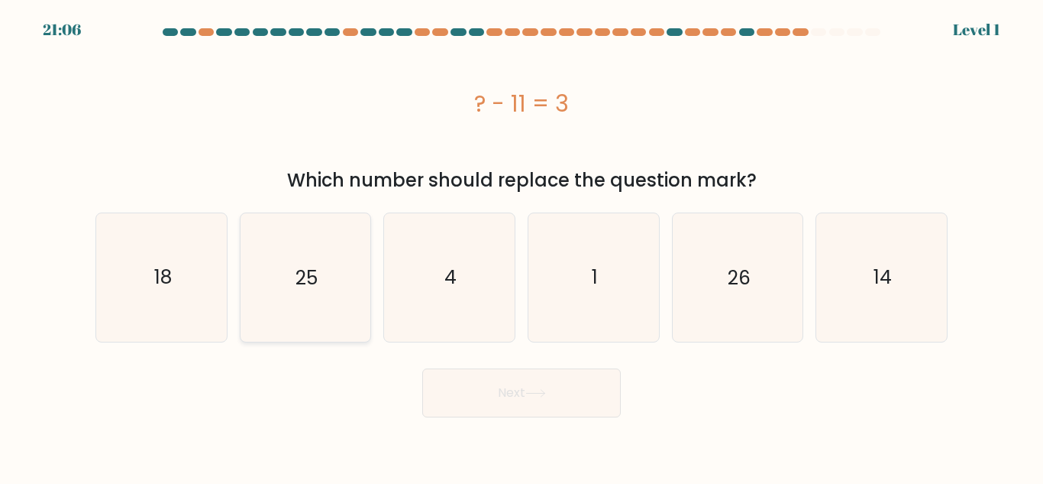
click at [269, 309] on icon "25" at bounding box center [305, 277] width 128 height 128
click at [522, 246] on input "b. 25" at bounding box center [522, 244] width 1 height 4
radio input "true"
click at [560, 431] on body "21:50 Level 1 4" at bounding box center [521, 242] width 1043 height 484
click at [270, 306] on icon "25" at bounding box center [305, 277] width 126 height 126
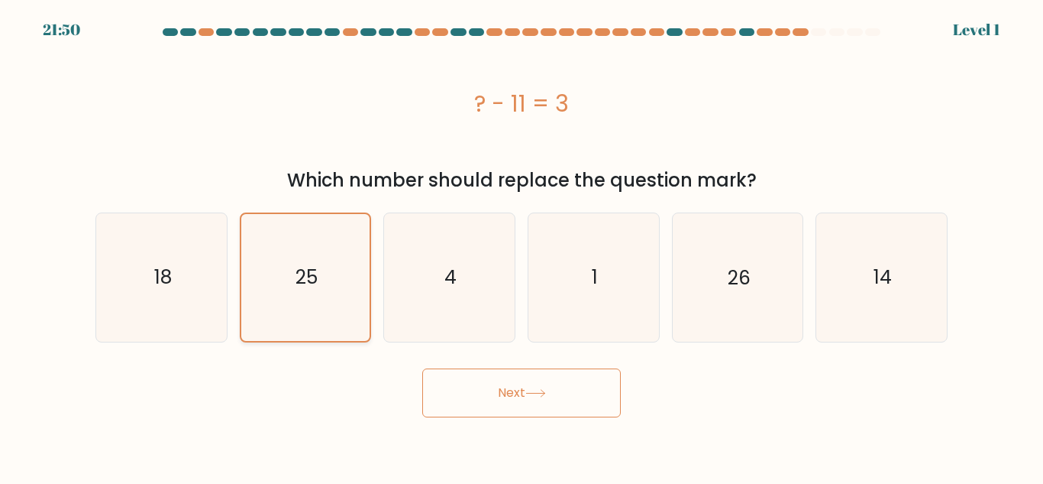
click at [522, 246] on input "b. 25" at bounding box center [522, 244] width 1 height 4
click at [556, 435] on body "21:49 Level 1 4" at bounding box center [521, 242] width 1043 height 484
click at [568, 400] on button "Next" at bounding box center [521, 392] width 199 height 49
click at [266, 298] on icon "25" at bounding box center [305, 277] width 126 height 126
click at [522, 246] on input "b. 25" at bounding box center [522, 244] width 1 height 4
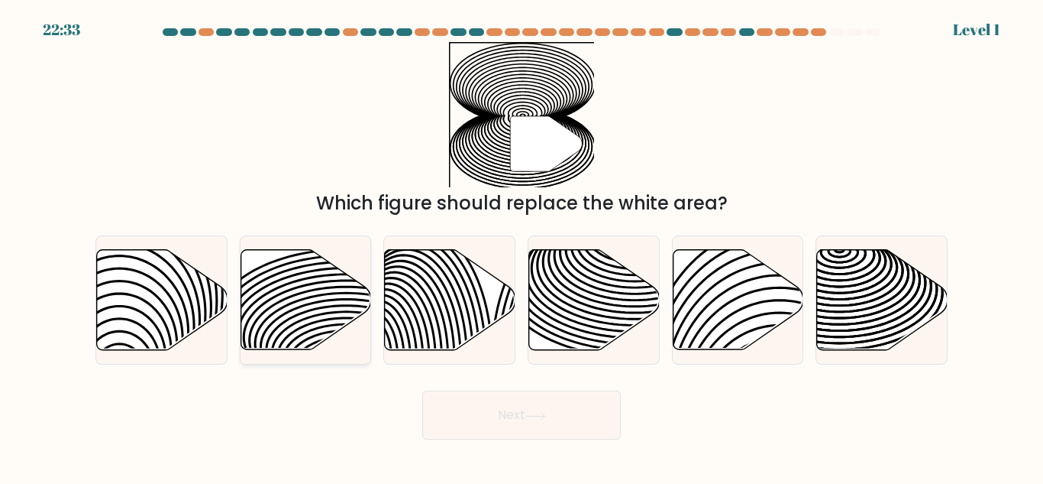
click at [262, 293] on icon at bounding box center [306, 300] width 131 height 100
click at [522, 246] on input "b." at bounding box center [522, 244] width 1 height 4
radio input "true"
click at [580, 395] on button "Next" at bounding box center [521, 414] width 199 height 49
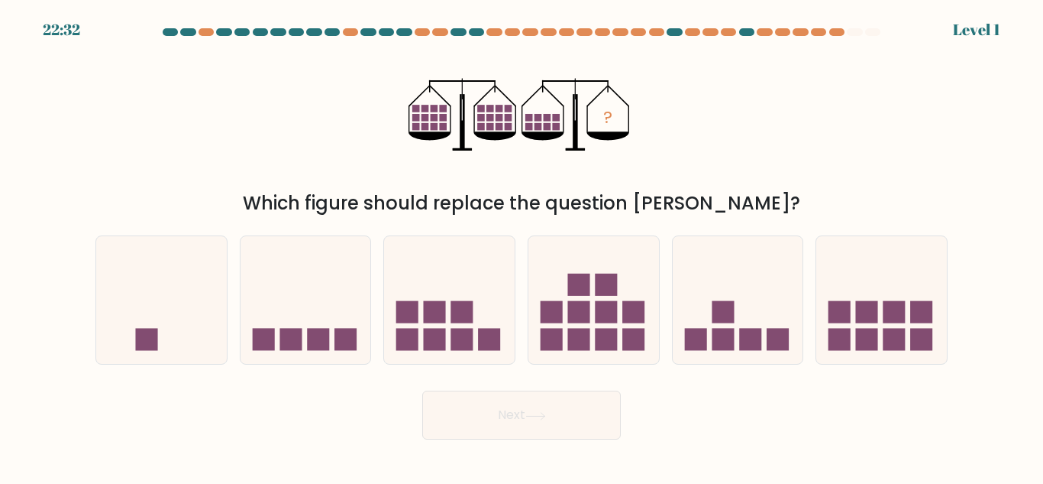
click at [578, 399] on button "Next" at bounding box center [521, 414] width 199 height 49
click at [266, 296] on icon at bounding box center [306, 300] width 131 height 108
click at [522, 246] on input "b." at bounding box center [522, 244] width 1 height 4
radio input "true"
click at [568, 409] on button "Next" at bounding box center [521, 414] width 199 height 49
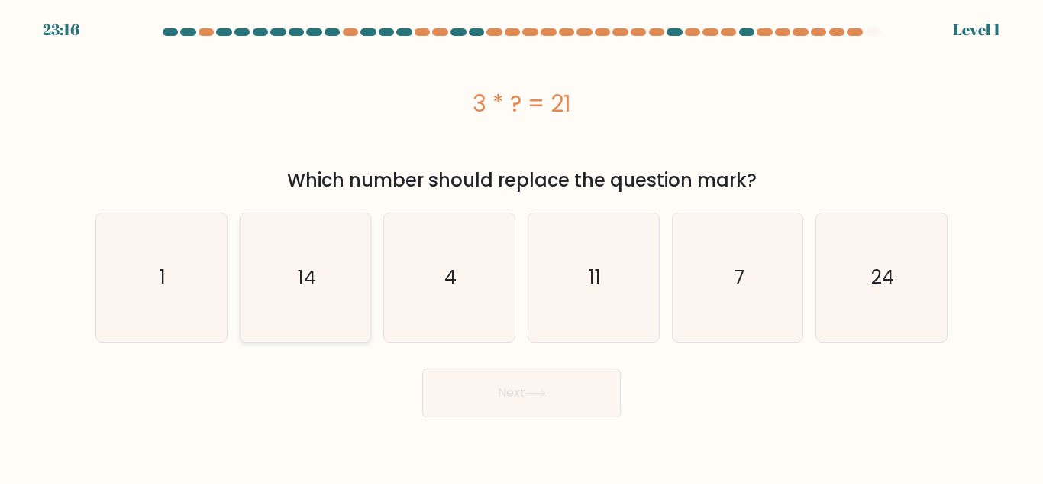
click at [272, 305] on icon "14" at bounding box center [305, 277] width 128 height 128
click at [522, 246] on input "b. 14" at bounding box center [522, 244] width 1 height 4
radio input "true"
click at [552, 416] on button "Next" at bounding box center [521, 392] width 199 height 49
click at [551, 431] on body "24:00 Level 1 1" at bounding box center [521, 242] width 1043 height 484
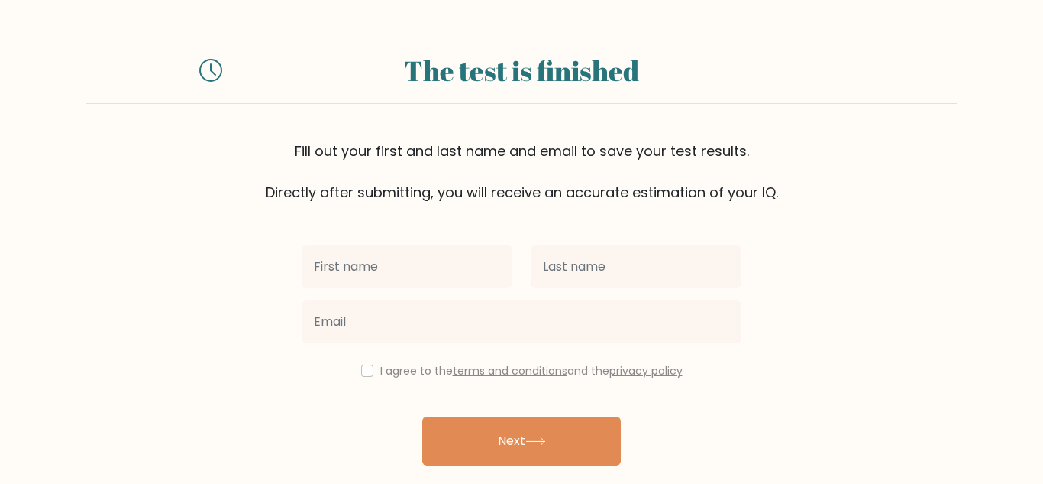
click at [306, 254] on input "text" at bounding box center [407, 266] width 211 height 43
click at [952, 376] on form "The test is finished Fill out your first and last name and email to save your t…" at bounding box center [521, 268] width 1043 height 463
